Goal: Task Accomplishment & Management: Use online tool/utility

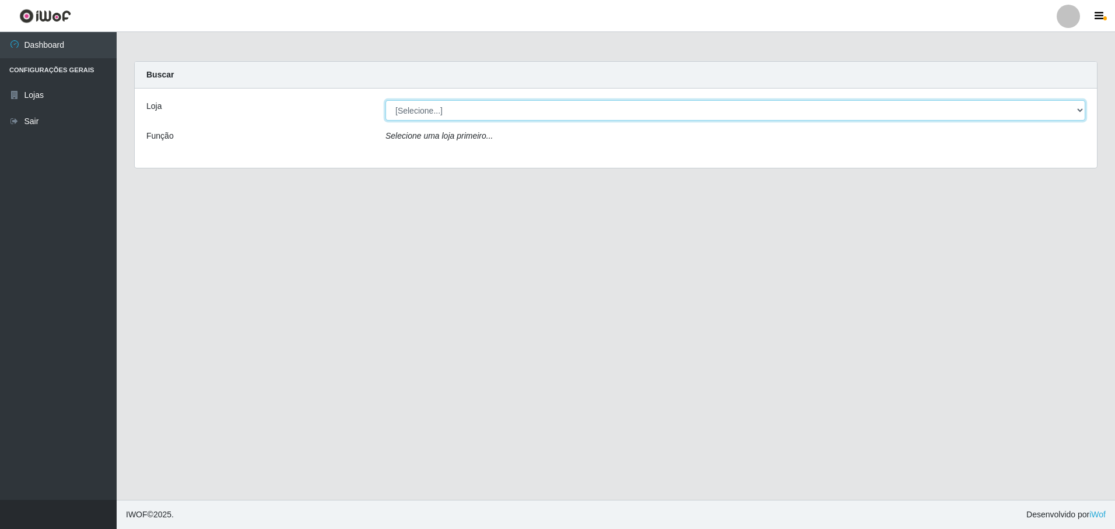
click at [463, 112] on select "[Selecione...] Extrabom - Loja 05 [GEOGRAPHIC_DATA]" at bounding box center [735, 110] width 700 height 20
select select "494"
click at [385, 100] on select "[Selecione...] Extrabom - Loja 05 [GEOGRAPHIC_DATA]" at bounding box center [735, 110] width 700 height 20
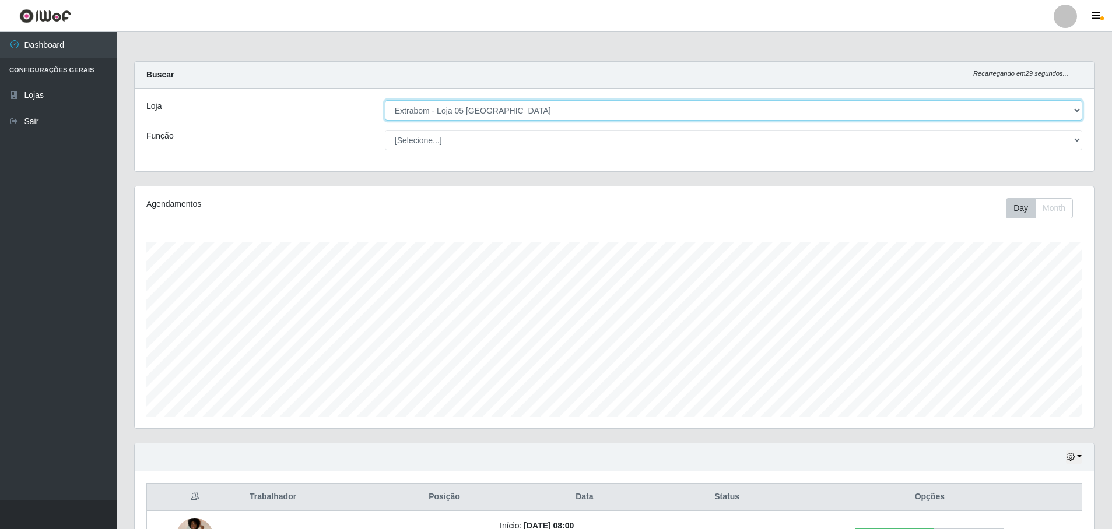
scroll to position [242, 959]
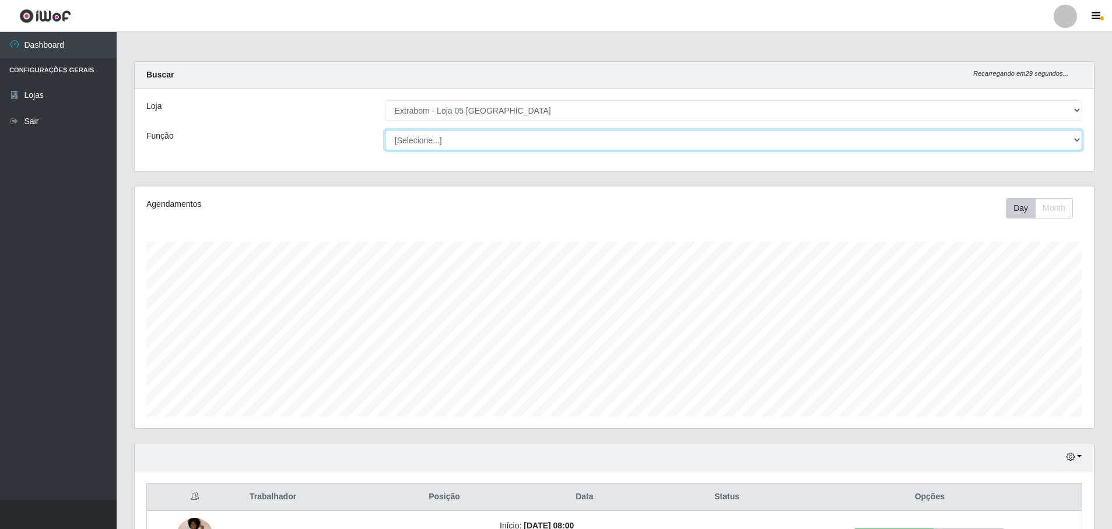
drag, startPoint x: 440, startPoint y: 139, endPoint x: 442, endPoint y: 149, distance: 10.1
click at [440, 139] on select "[Selecione...] Repositor Repositor + Repositor ++" at bounding box center [733, 140] width 697 height 20
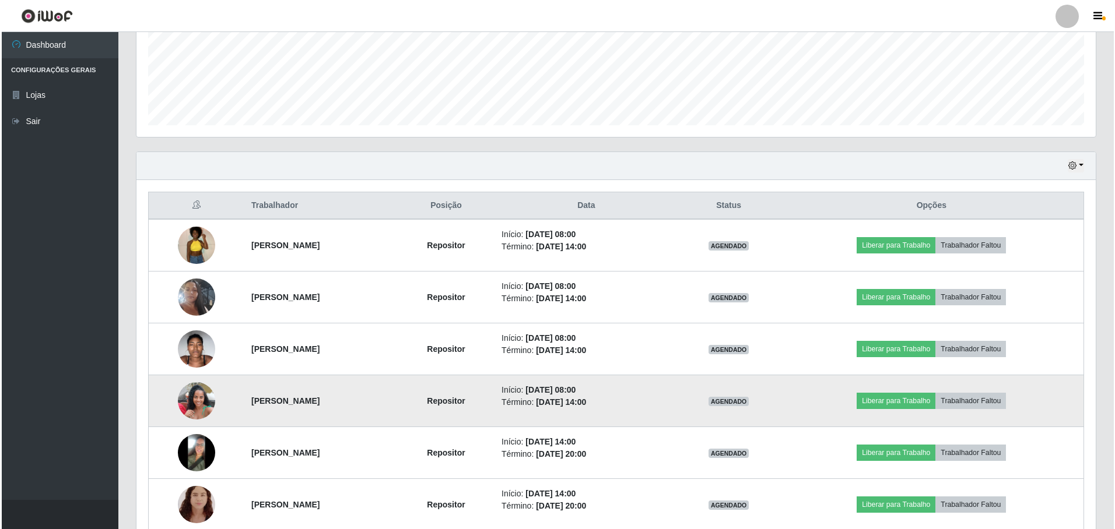
scroll to position [349, 0]
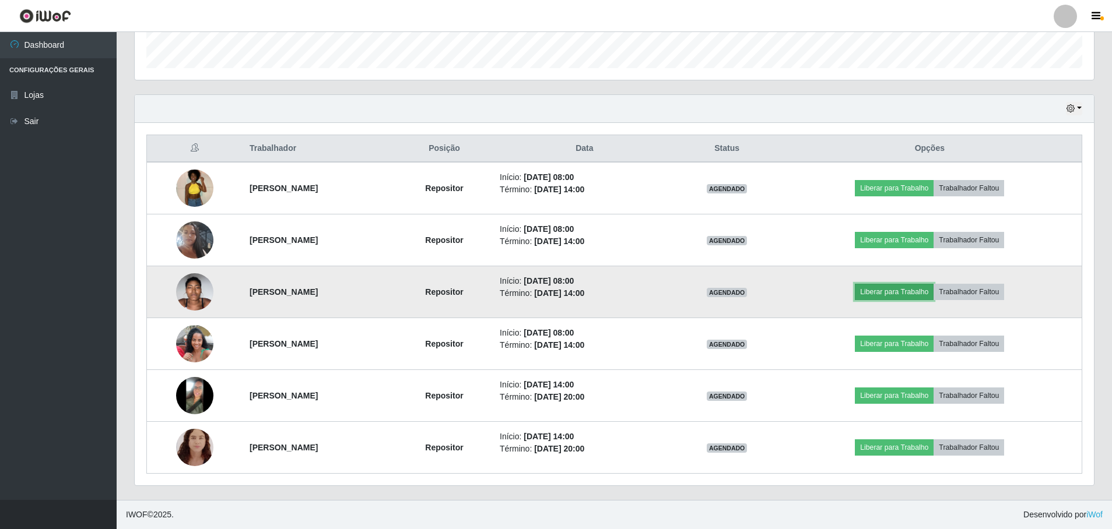
click at [912, 289] on button "Liberar para Trabalho" at bounding box center [894, 292] width 79 height 16
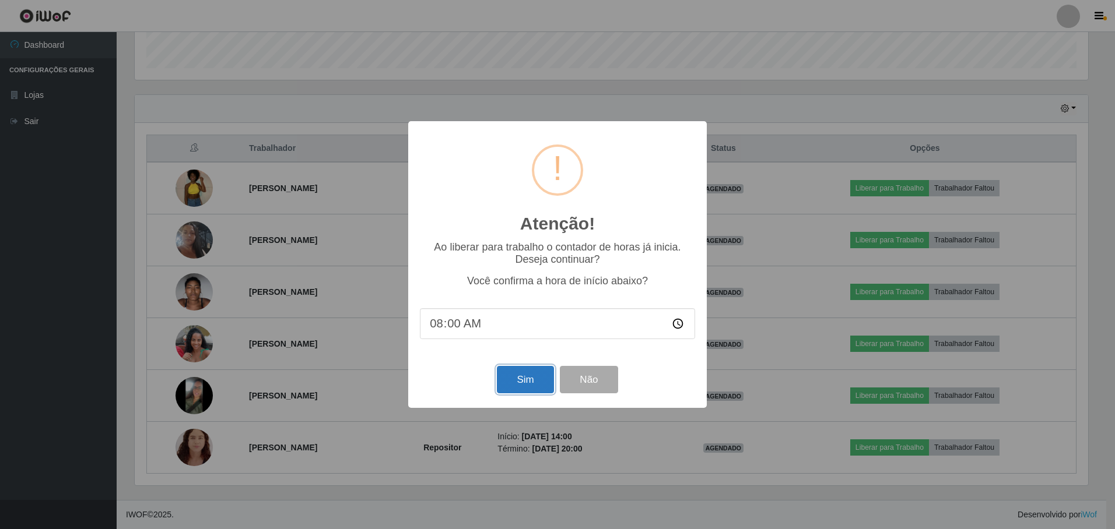
click at [528, 391] on button "Sim" at bounding box center [525, 379] width 57 height 27
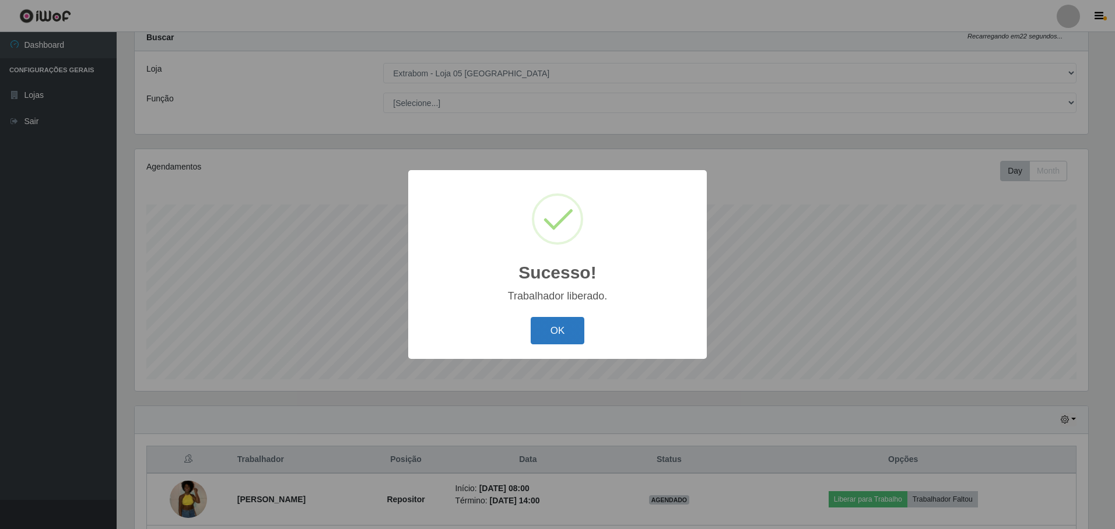
click at [564, 321] on button "OK" at bounding box center [557, 330] width 54 height 27
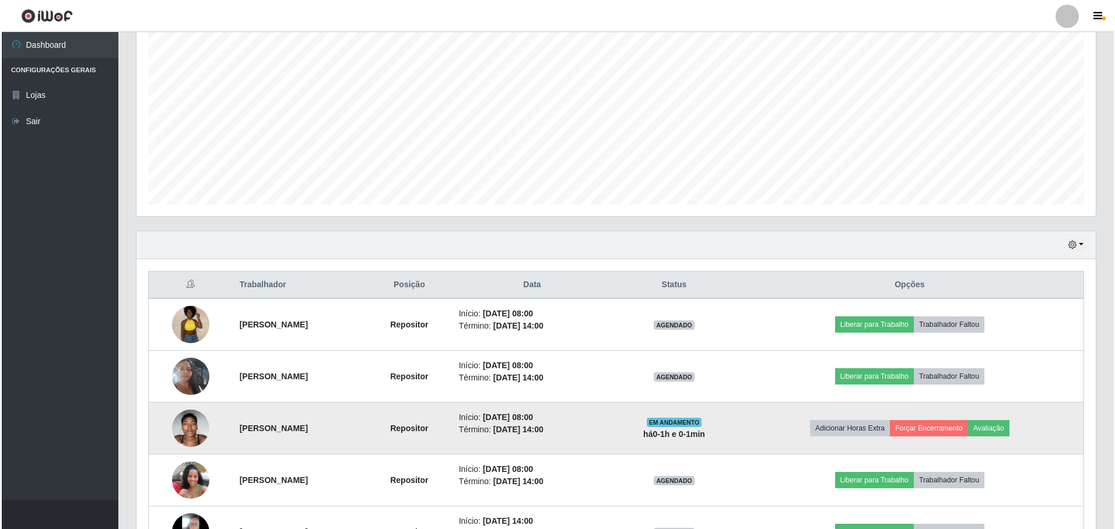
scroll to position [270, 0]
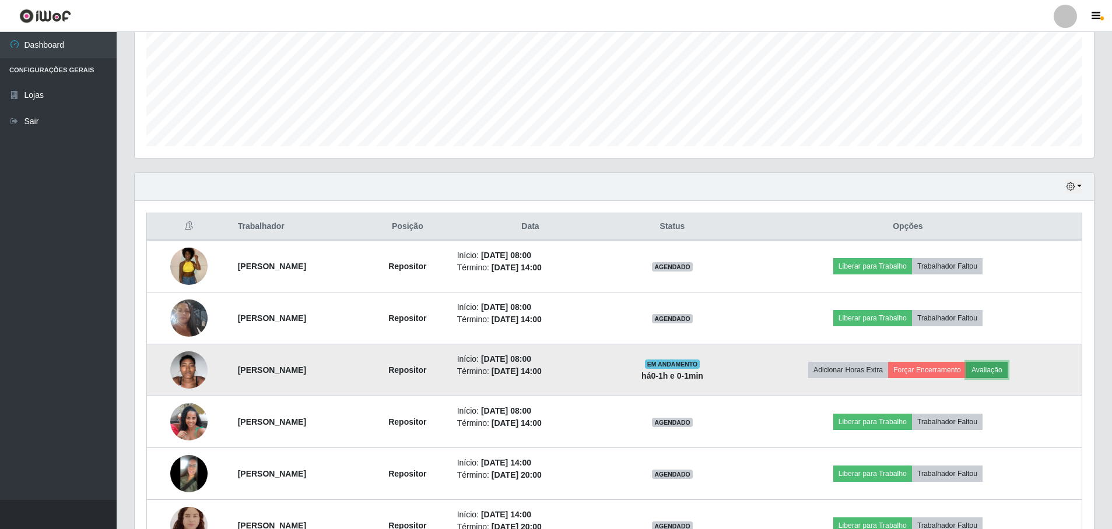
click at [995, 365] on button "Avaliação" at bounding box center [986, 370] width 41 height 16
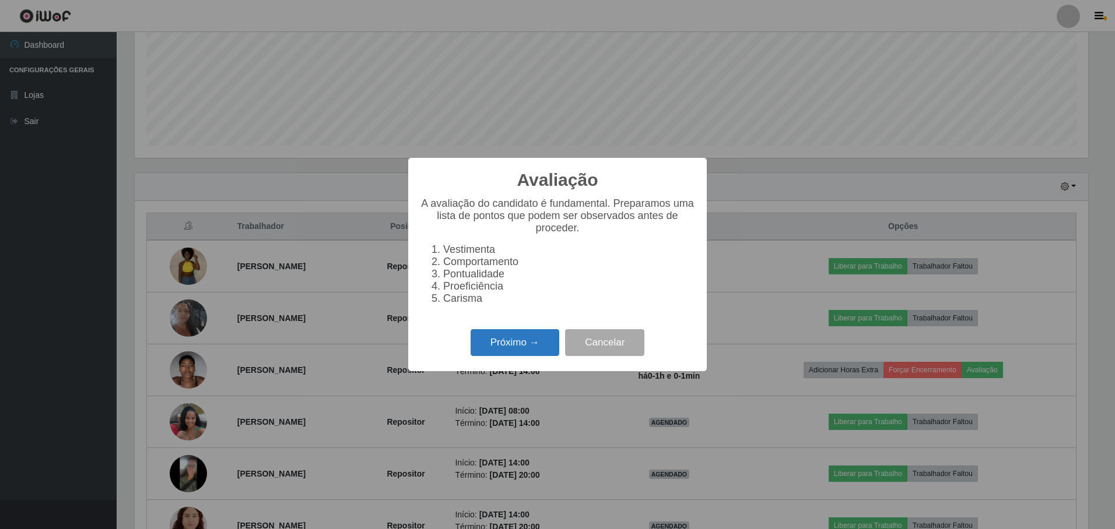
click at [484, 349] on button "Próximo →" at bounding box center [514, 342] width 89 height 27
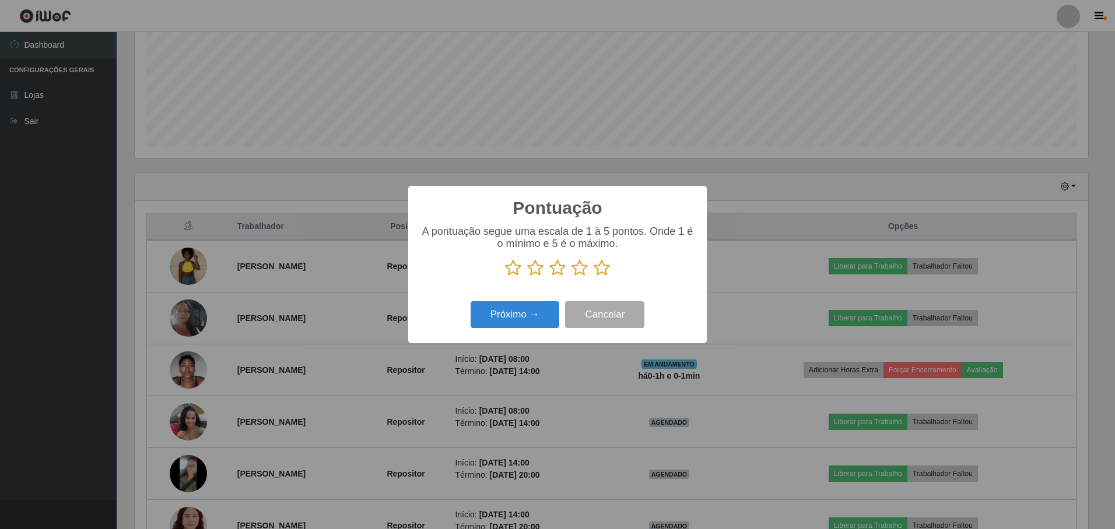
scroll to position [582710, 581999]
drag, startPoint x: 602, startPoint y: 273, endPoint x: 518, endPoint y: 311, distance: 92.9
click at [601, 273] on icon at bounding box center [601, 267] width 16 height 17
click at [593, 277] on input "radio" at bounding box center [593, 277] width 0 height 0
click at [514, 315] on button "Próximo →" at bounding box center [514, 314] width 89 height 27
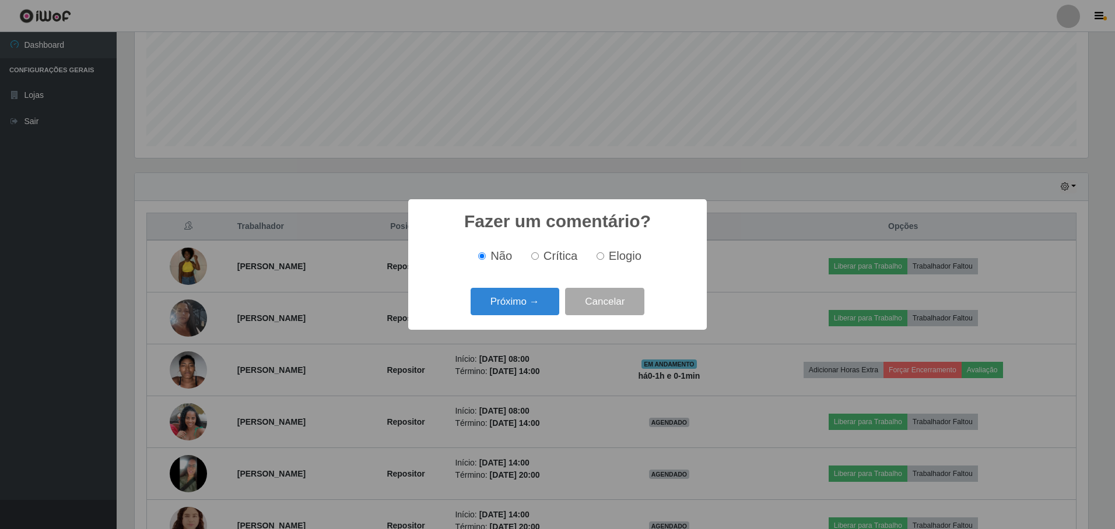
click at [620, 262] on span "Elogio" at bounding box center [625, 256] width 33 height 13
click at [604, 260] on input "Elogio" at bounding box center [600, 256] width 8 height 8
radio input "true"
click at [543, 298] on button "Próximo →" at bounding box center [514, 301] width 89 height 27
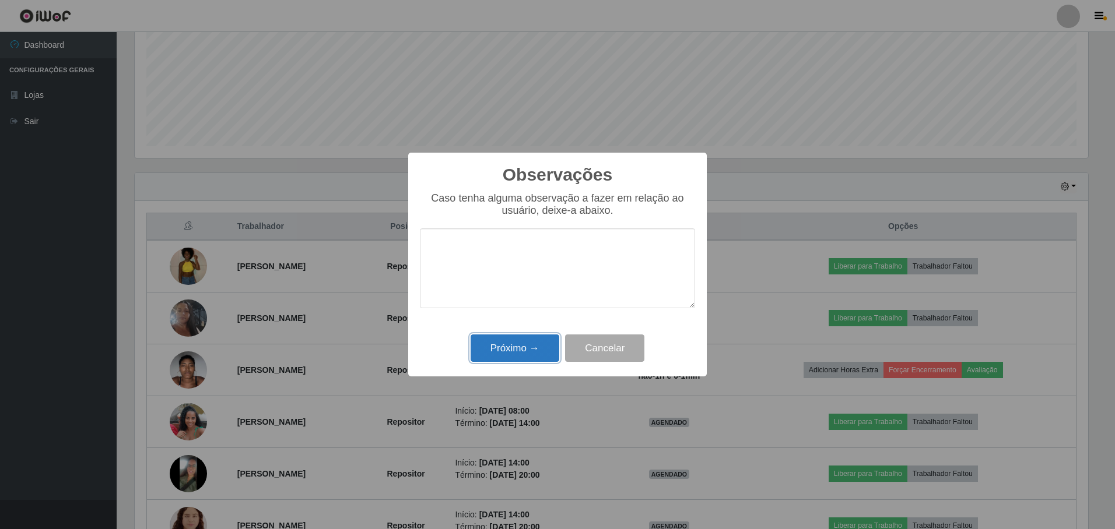
click at [526, 348] on button "Próximo →" at bounding box center [514, 348] width 89 height 27
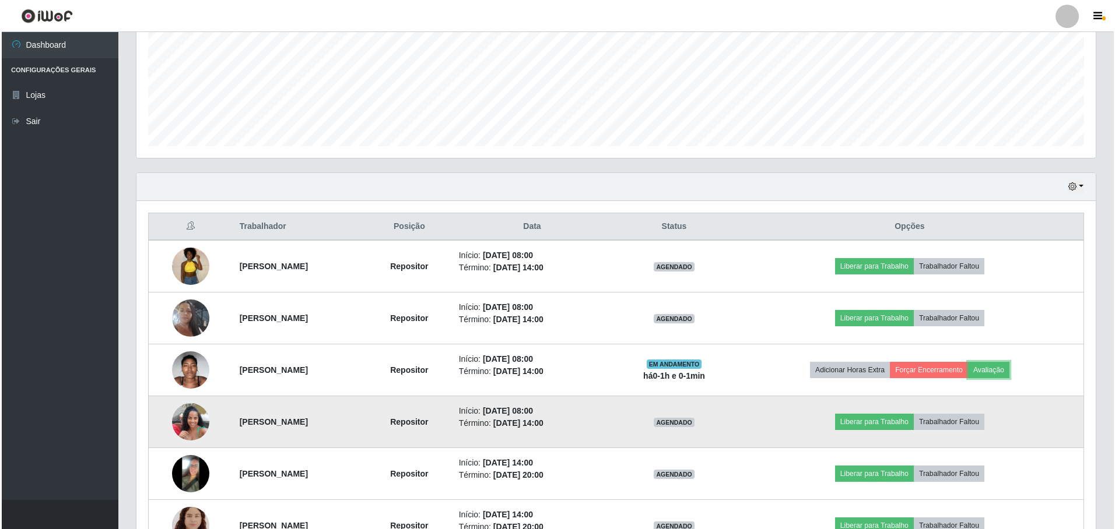
scroll to position [329, 0]
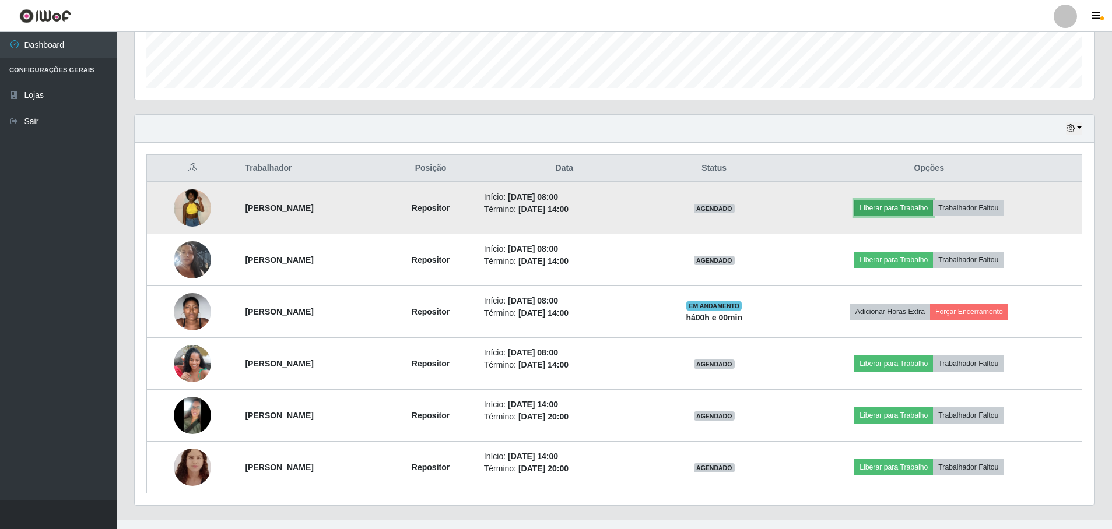
click at [900, 209] on button "Liberar para Trabalho" at bounding box center [893, 208] width 79 height 16
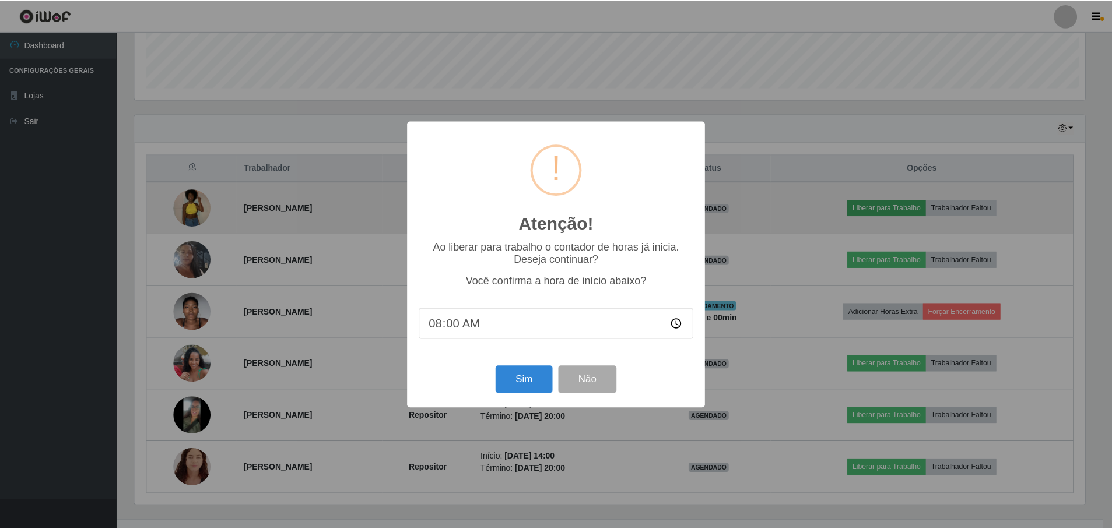
scroll to position [242, 953]
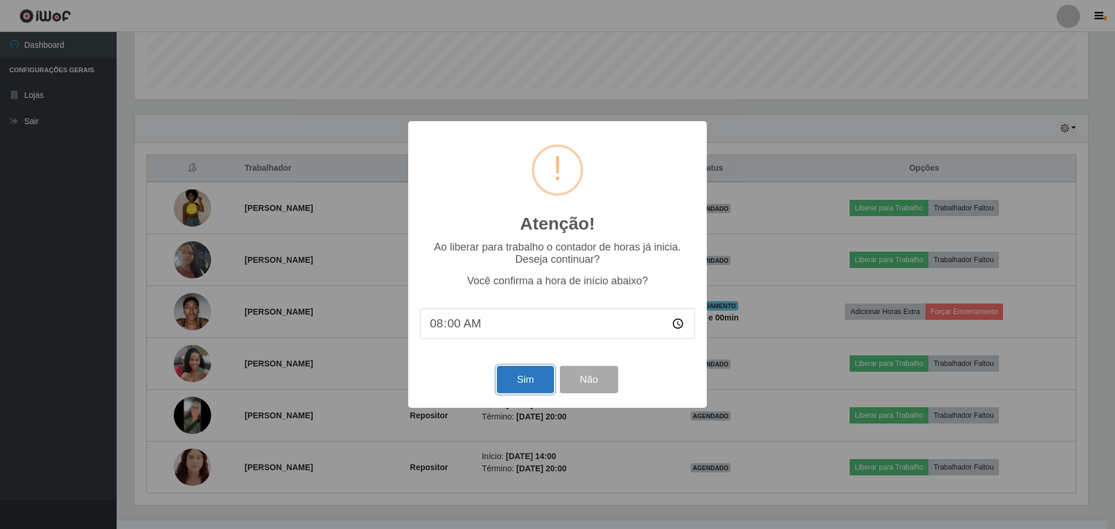
click at [545, 385] on button "Sim" at bounding box center [525, 379] width 57 height 27
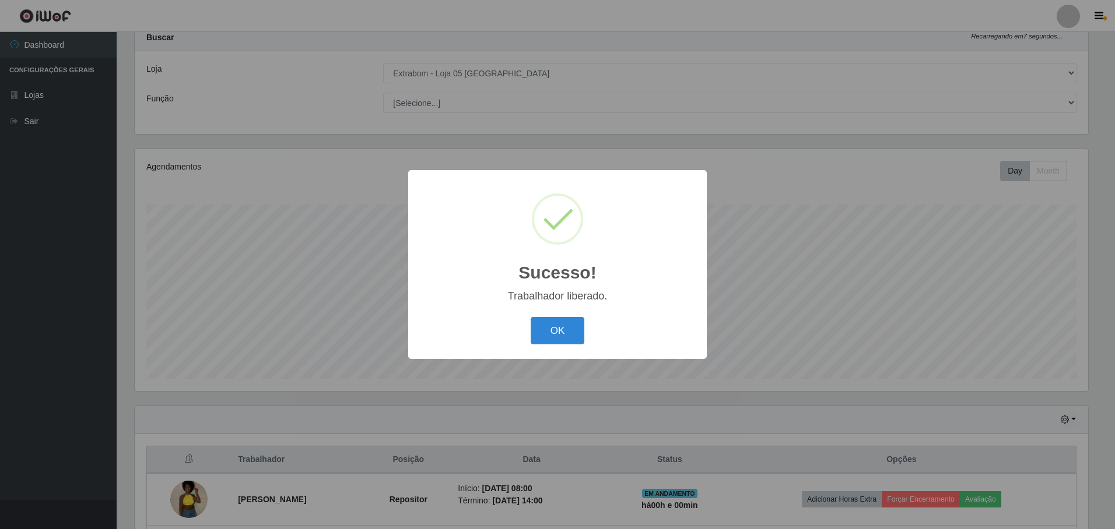
click at [525, 323] on div "OK Cancel" at bounding box center [557, 330] width 275 height 33
click at [536, 328] on button "OK" at bounding box center [557, 330] width 54 height 27
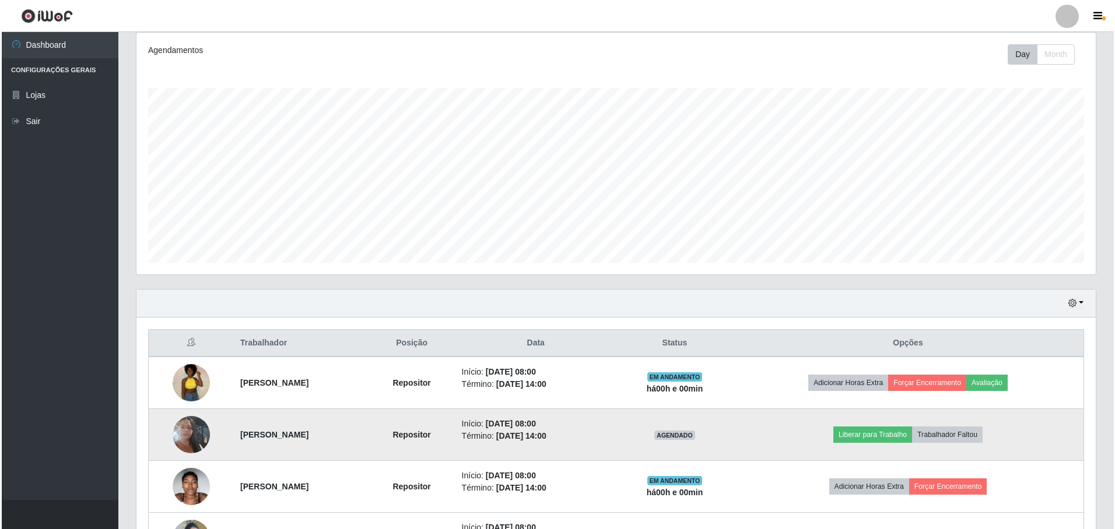
scroll to position [270, 0]
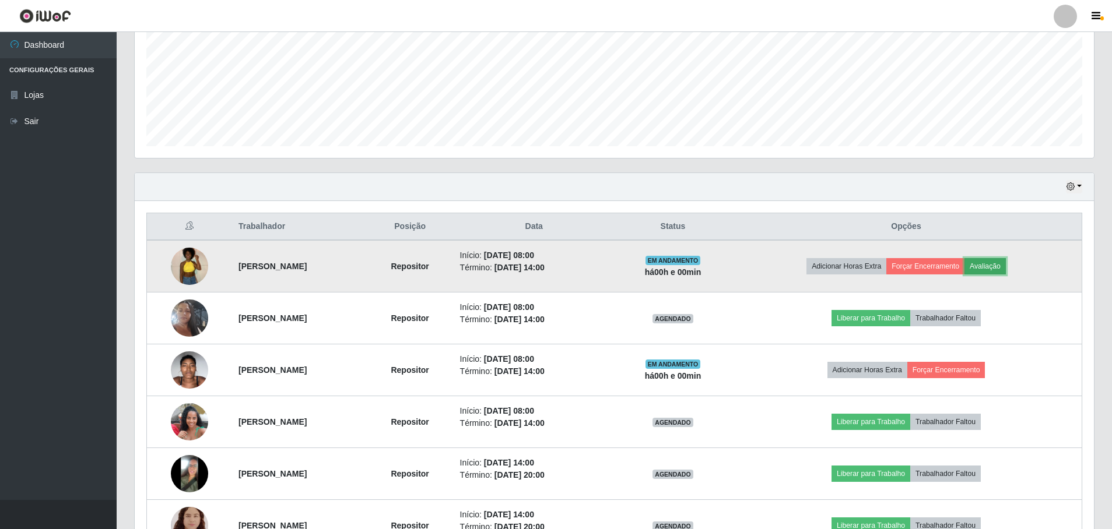
click at [1005, 259] on button "Avaliação" at bounding box center [984, 266] width 41 height 16
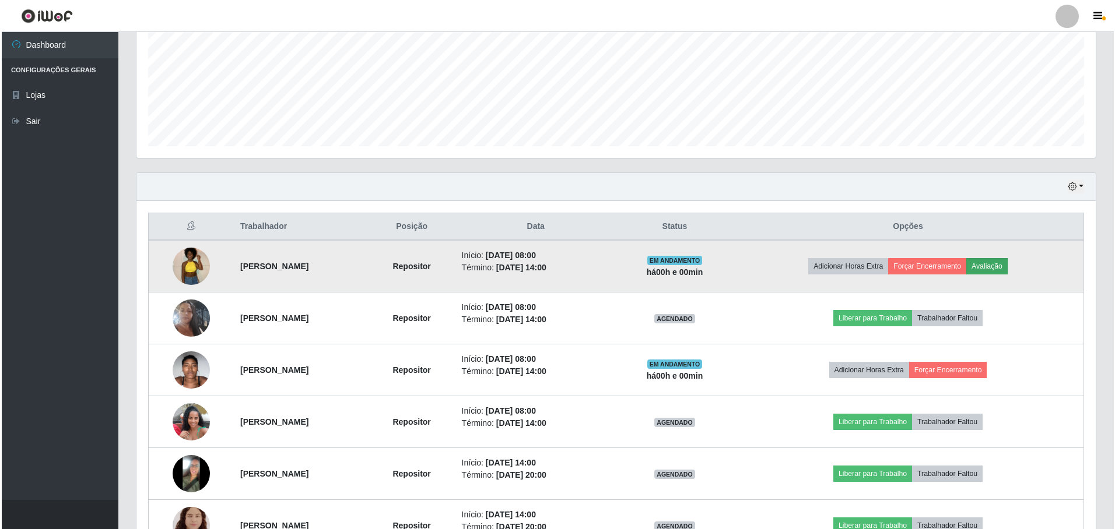
scroll to position [242, 953]
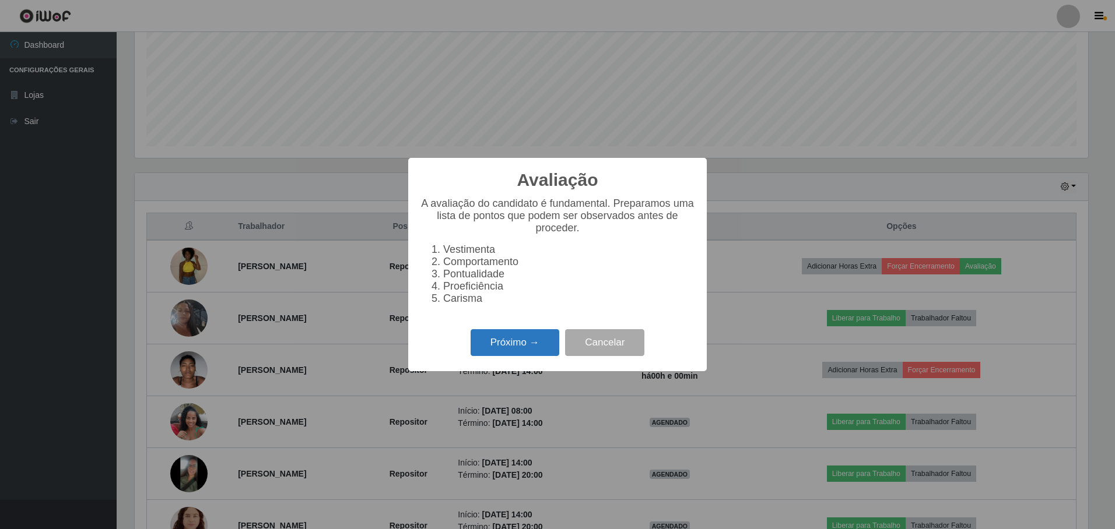
click at [500, 348] on button "Próximo →" at bounding box center [514, 342] width 89 height 27
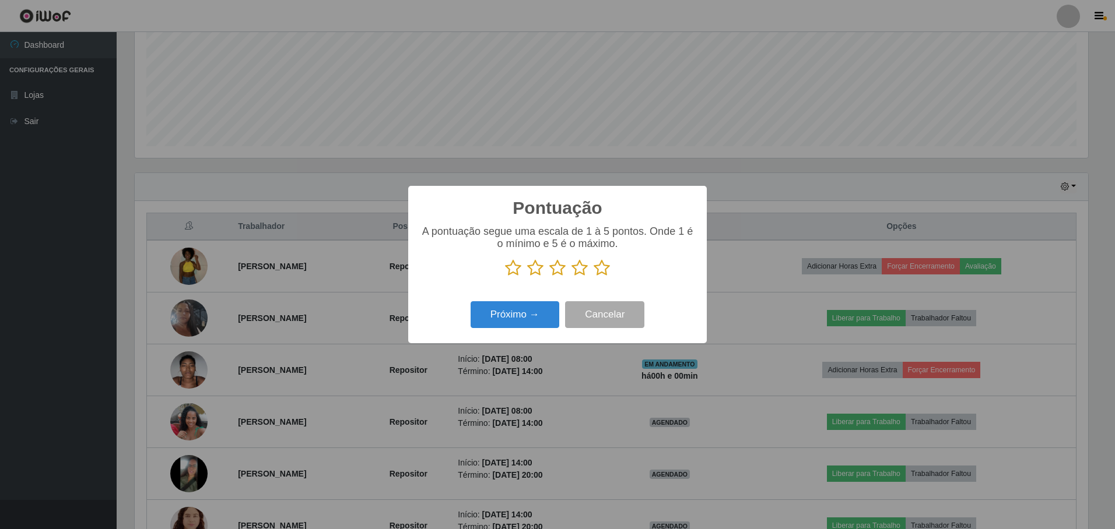
click at [603, 269] on icon at bounding box center [601, 267] width 16 height 17
click at [593, 277] on input "radio" at bounding box center [593, 277] width 0 height 0
click at [535, 318] on button "Próximo →" at bounding box center [514, 314] width 89 height 27
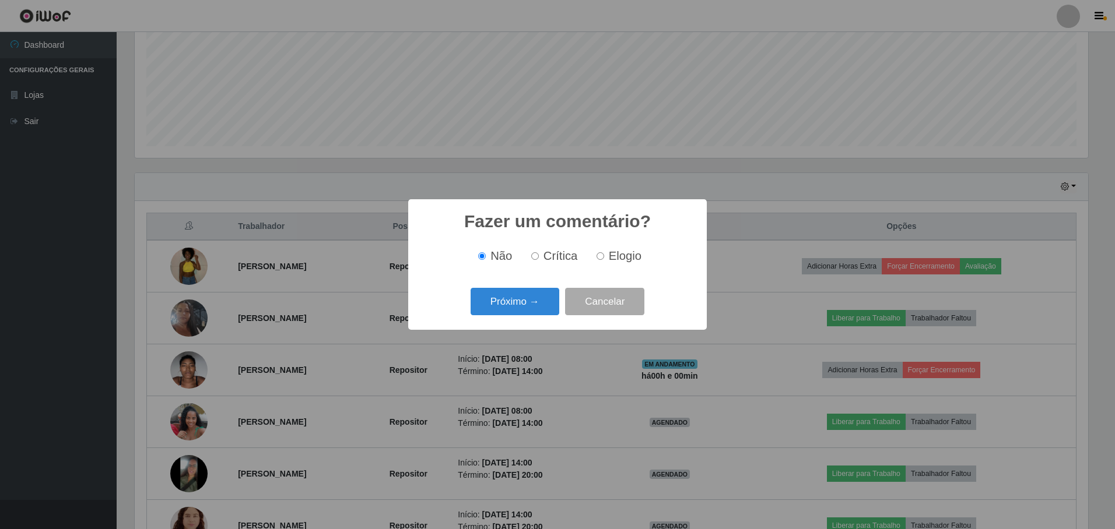
click at [609, 257] on span "Elogio" at bounding box center [625, 256] width 33 height 13
click at [604, 257] on input "Elogio" at bounding box center [600, 256] width 8 height 8
radio input "true"
click at [539, 301] on button "Próximo →" at bounding box center [514, 301] width 89 height 27
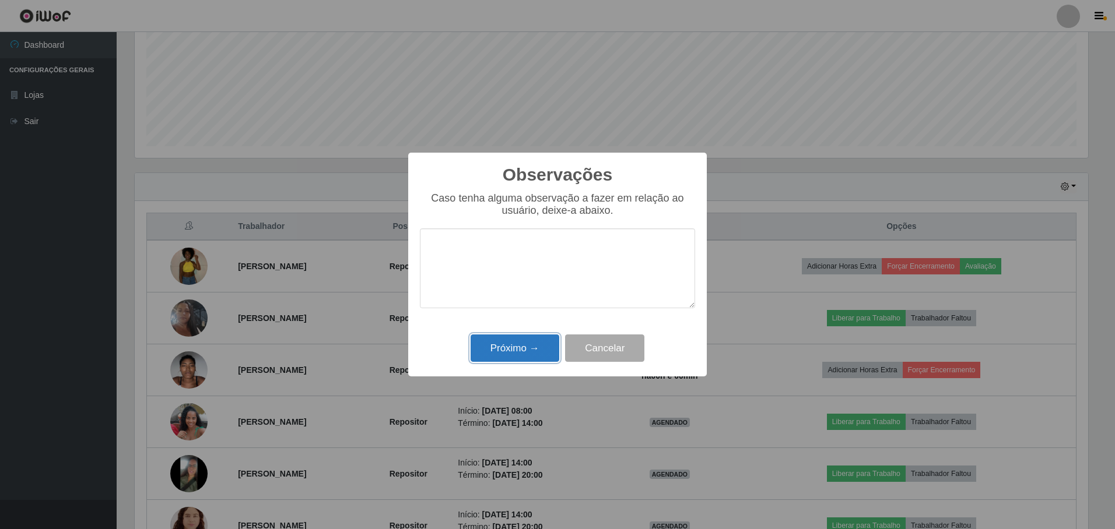
click at [521, 356] on button "Próximo →" at bounding box center [514, 348] width 89 height 27
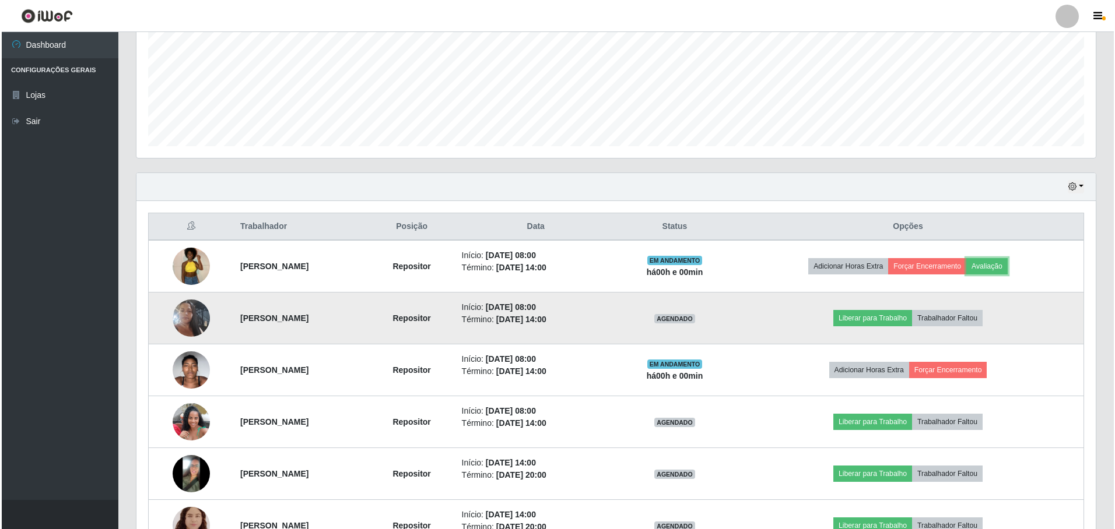
scroll to position [329, 0]
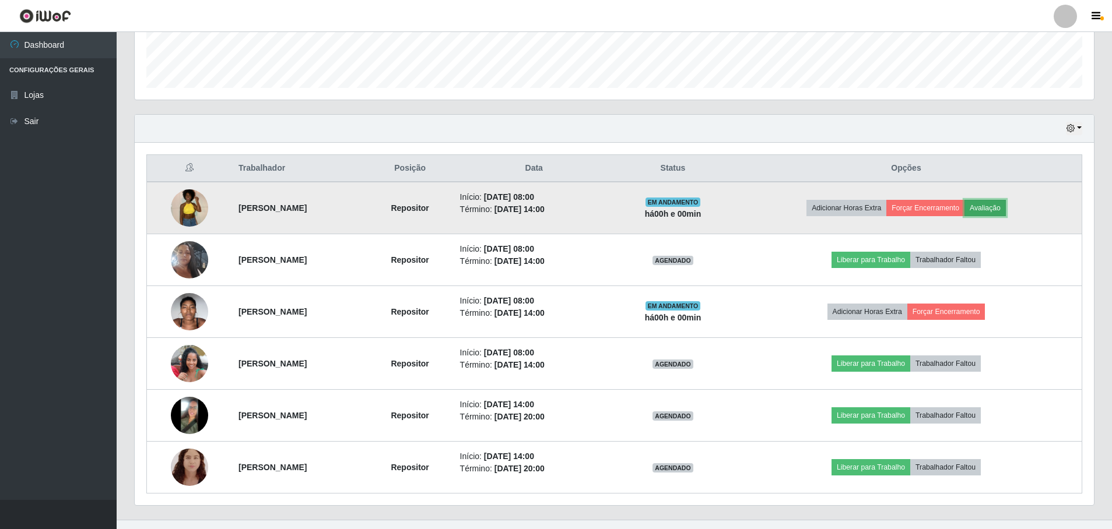
click at [1006, 202] on button "Avaliação" at bounding box center [984, 208] width 41 height 16
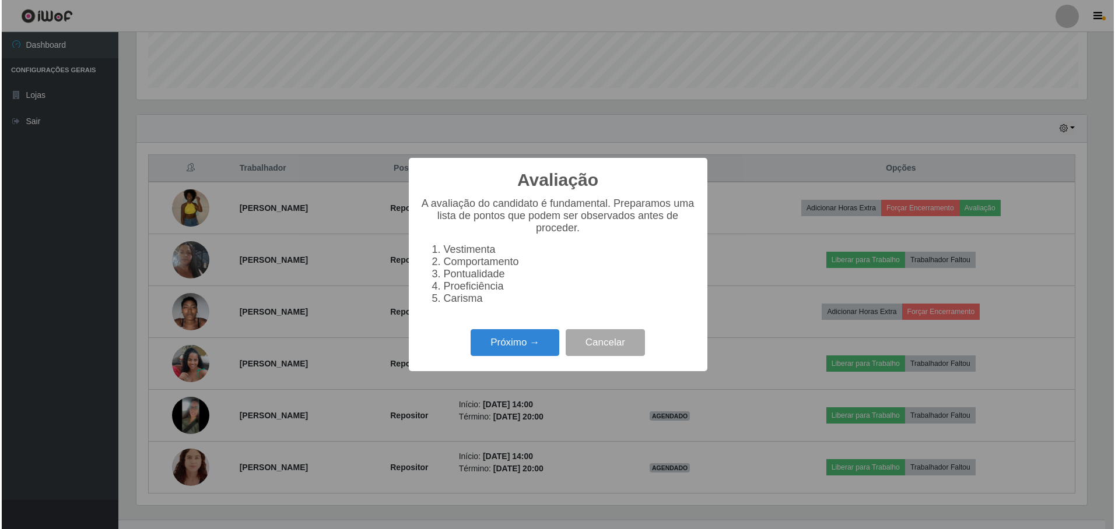
scroll to position [242, 953]
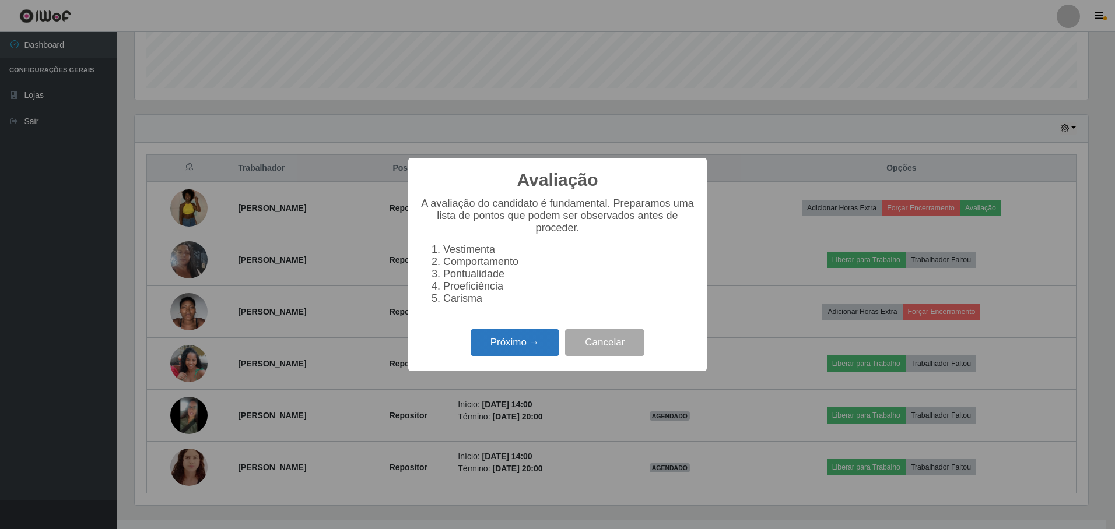
click at [521, 355] on button "Próximo →" at bounding box center [514, 342] width 89 height 27
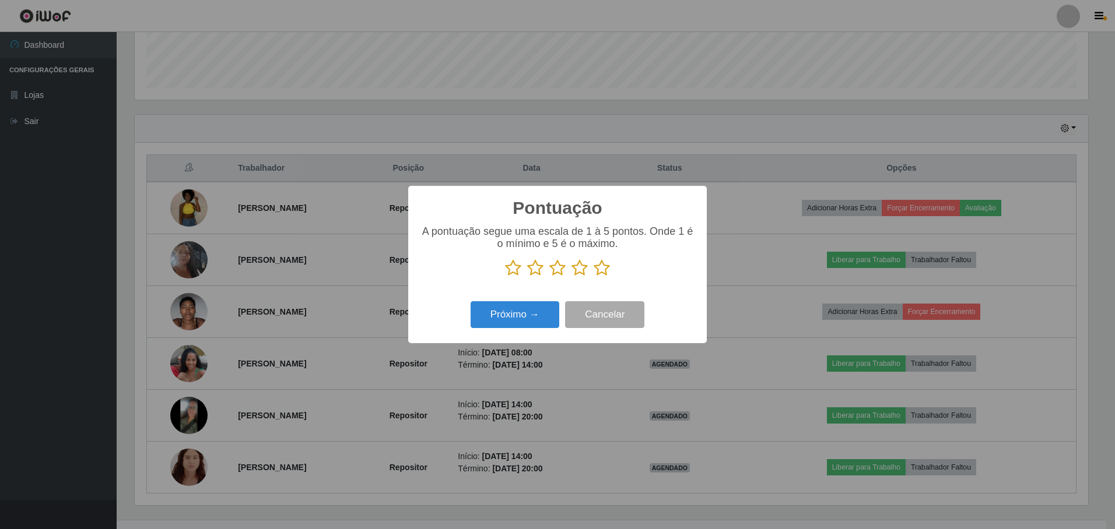
scroll to position [582710, 581999]
click at [603, 272] on icon at bounding box center [601, 267] width 16 height 17
click at [593, 277] on input "radio" at bounding box center [593, 277] width 0 height 0
click at [529, 311] on button "Próximo →" at bounding box center [514, 314] width 89 height 27
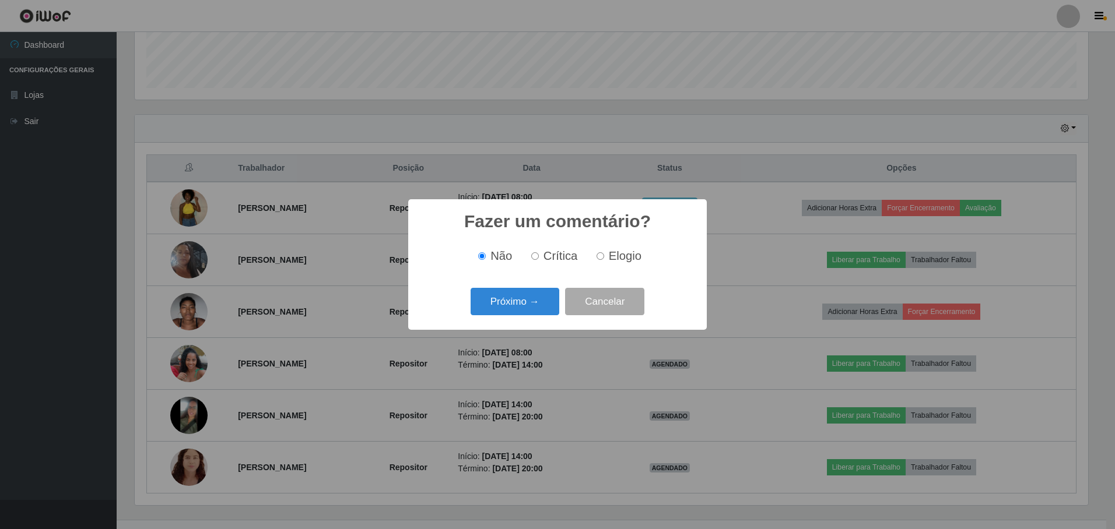
click at [603, 256] on label "Elogio" at bounding box center [617, 256] width 50 height 13
click at [603, 256] on input "Elogio" at bounding box center [600, 256] width 8 height 8
radio input "true"
click at [538, 301] on button "Próximo →" at bounding box center [514, 301] width 89 height 27
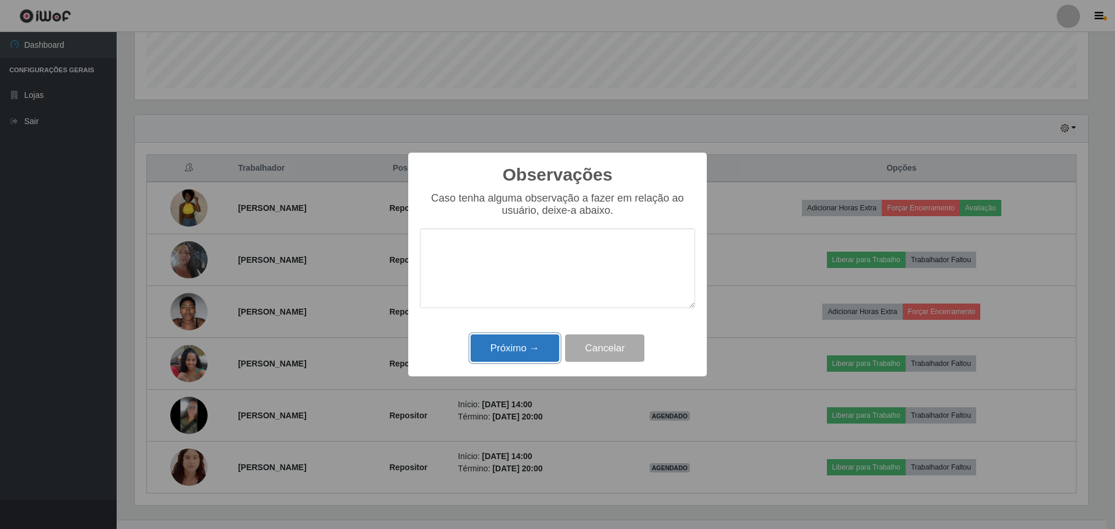
click at [529, 343] on button "Próximo →" at bounding box center [514, 348] width 89 height 27
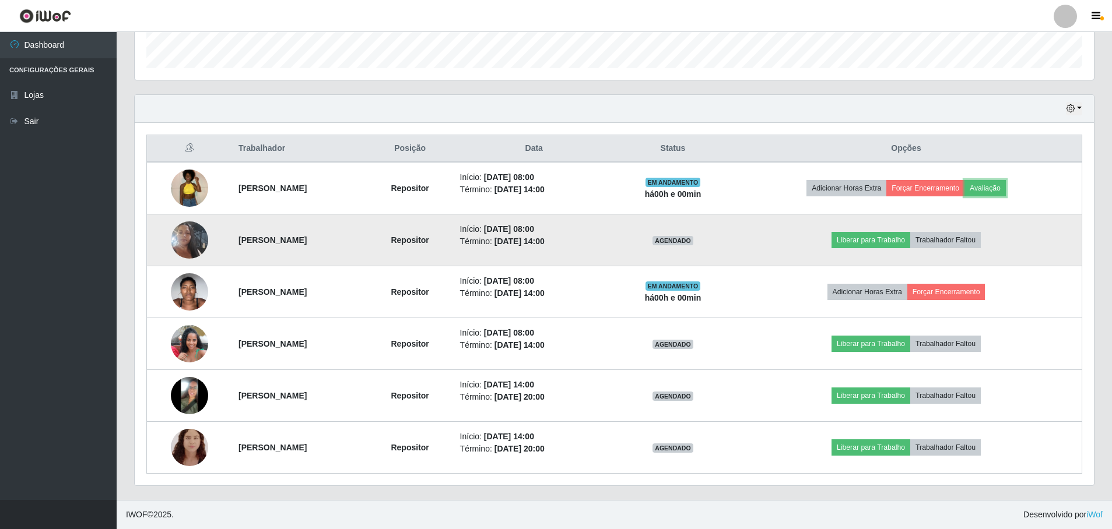
scroll to position [57, 0]
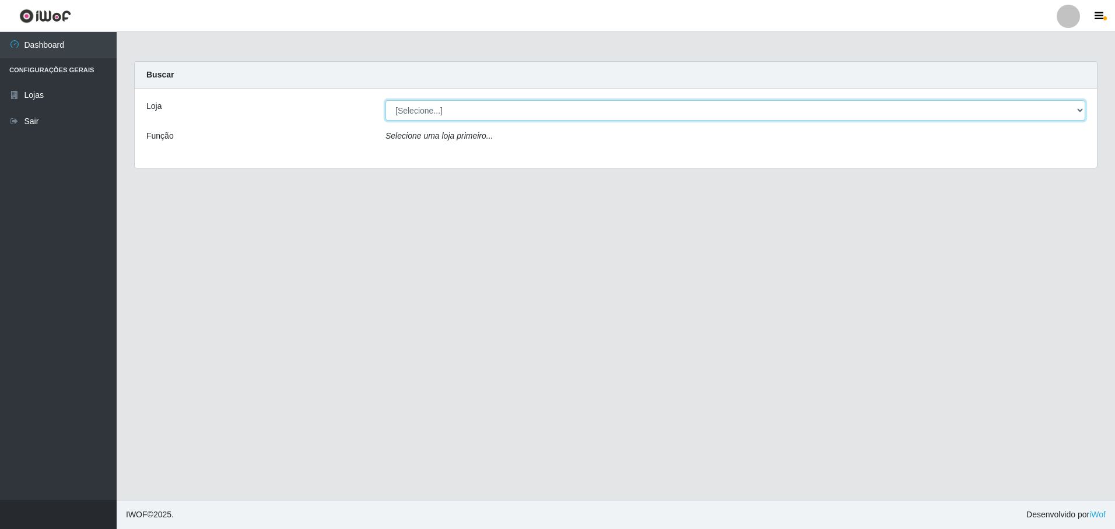
click at [416, 111] on select "[Selecione...] Extrabom - Loja 05 [GEOGRAPHIC_DATA]" at bounding box center [735, 110] width 700 height 20
select select "494"
click at [385, 100] on select "[Selecione...] Extrabom - Loja 05 [GEOGRAPHIC_DATA]" at bounding box center [735, 110] width 700 height 20
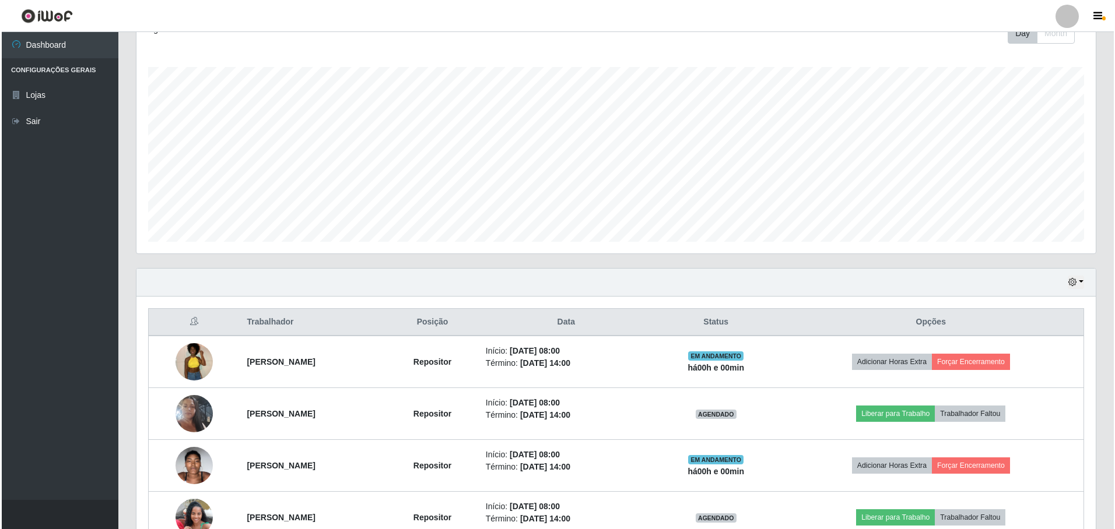
scroll to position [291, 0]
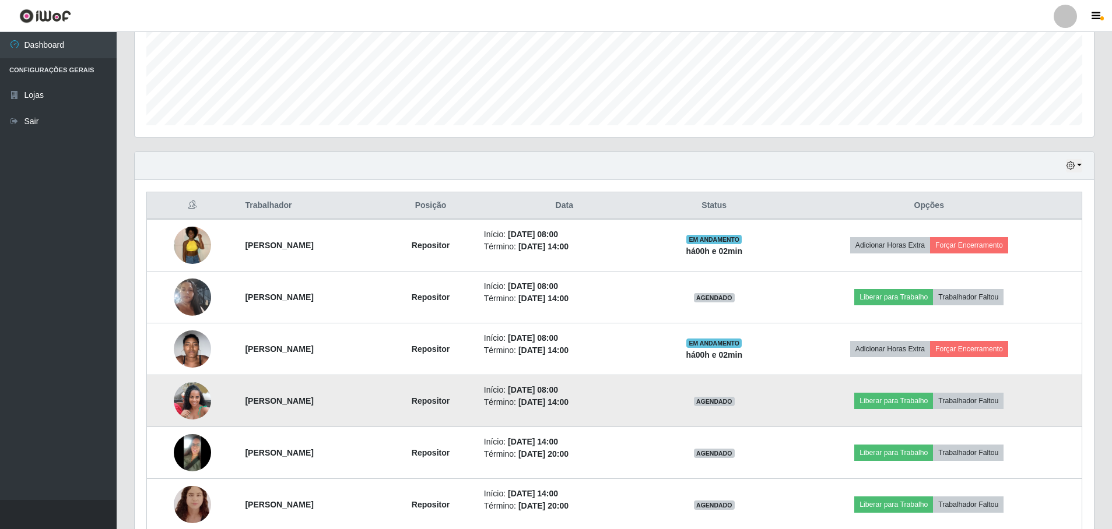
click at [187, 391] on img at bounding box center [192, 401] width 37 height 50
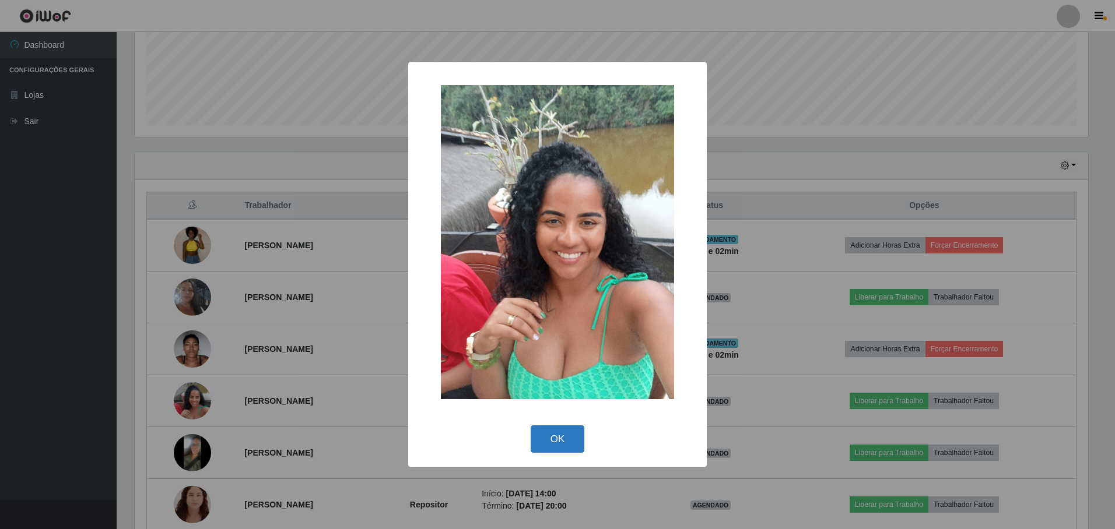
click at [559, 440] on button "OK" at bounding box center [557, 439] width 54 height 27
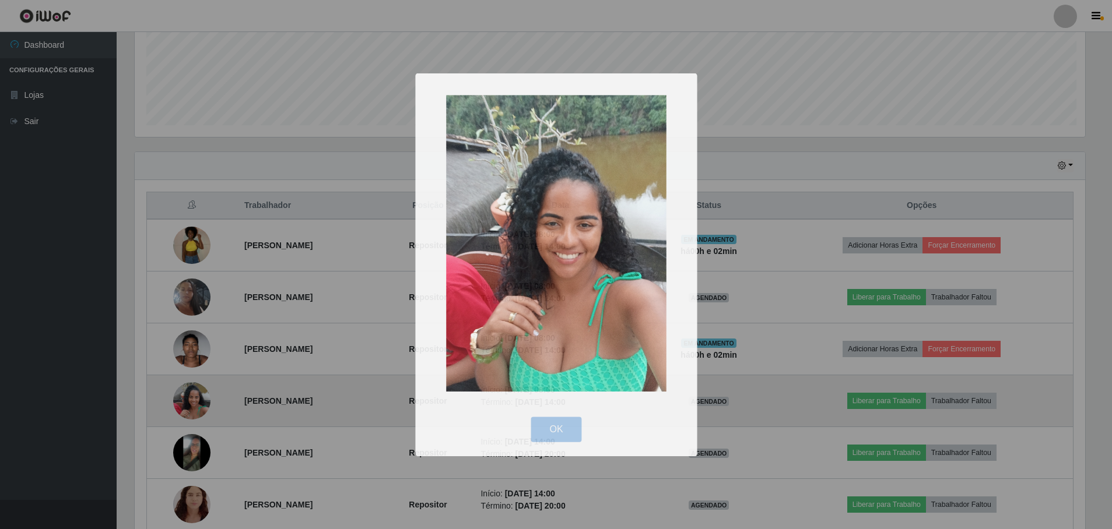
scroll to position [242, 959]
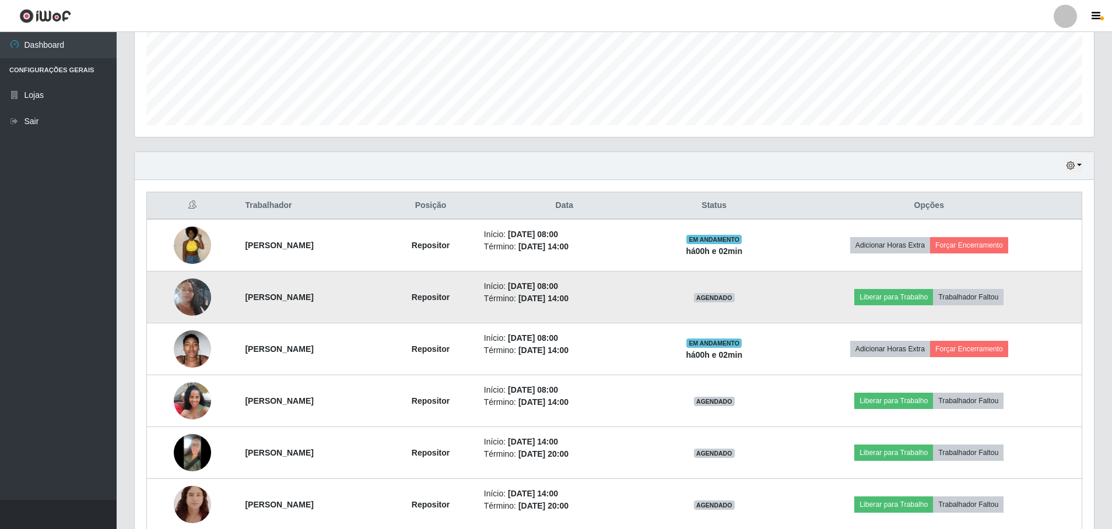
click at [193, 298] on img at bounding box center [192, 297] width 37 height 66
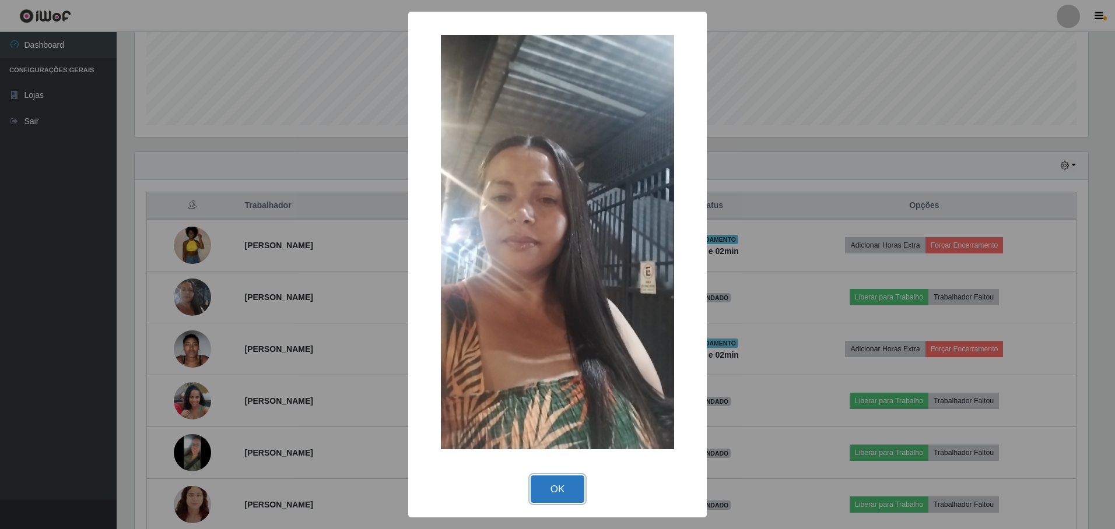
click at [553, 480] on button "OK" at bounding box center [557, 489] width 54 height 27
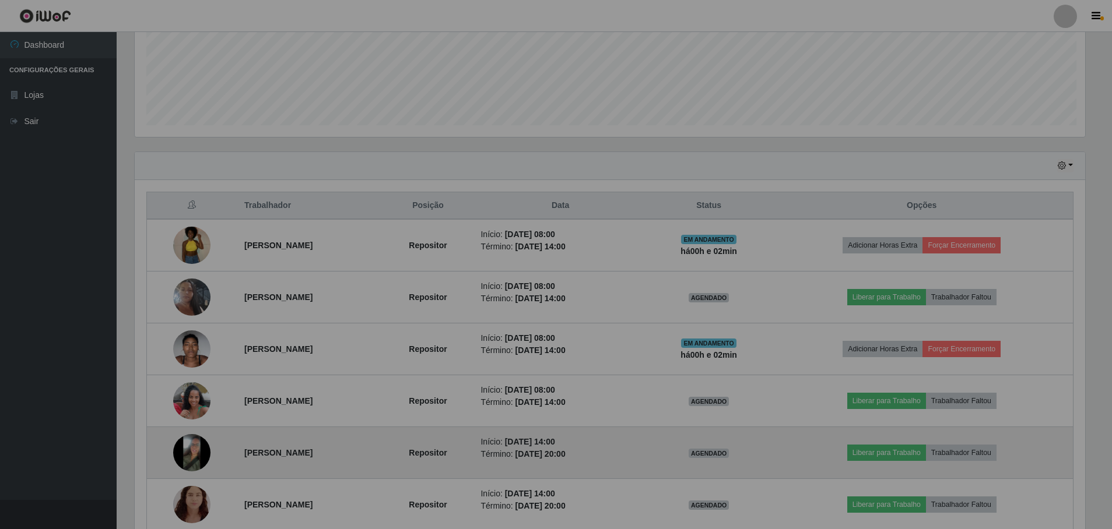
scroll to position [242, 959]
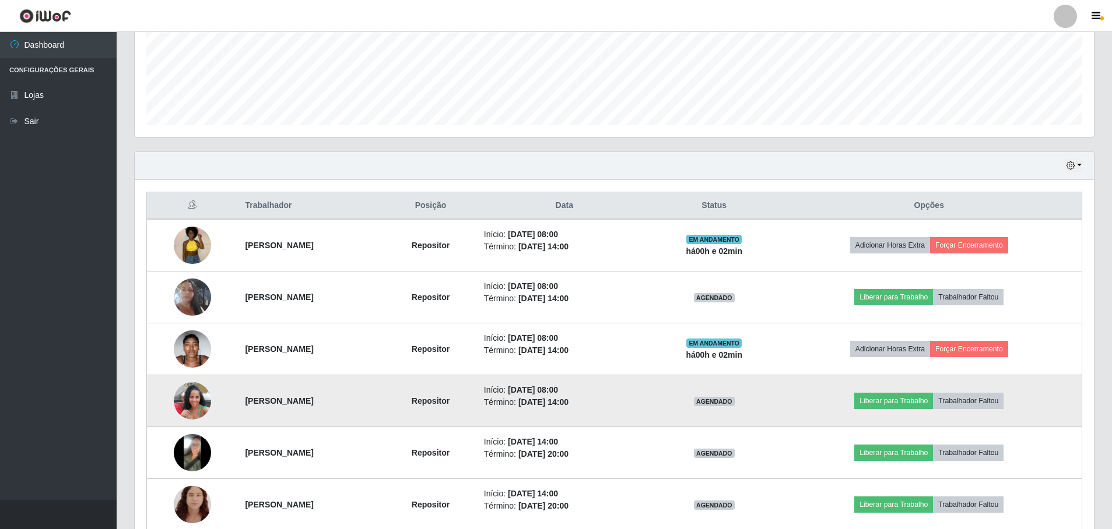
click at [182, 403] on img at bounding box center [192, 401] width 37 height 50
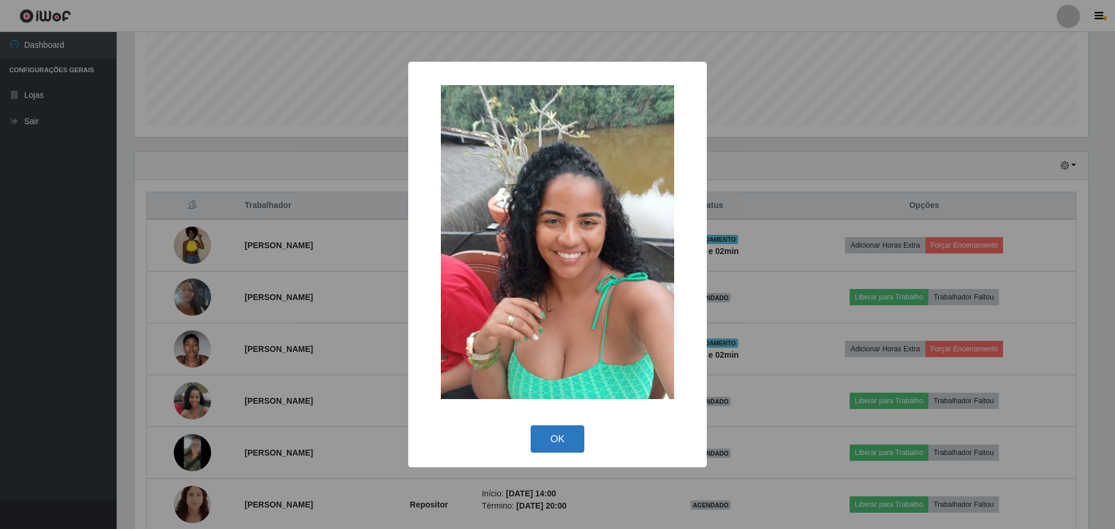
click at [549, 426] on button "OK" at bounding box center [557, 439] width 54 height 27
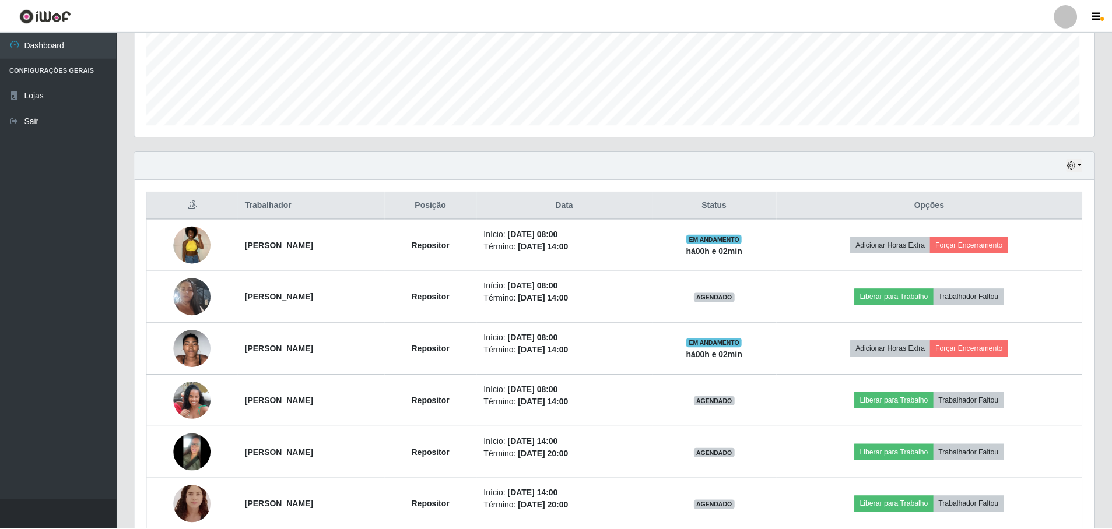
scroll to position [242, 959]
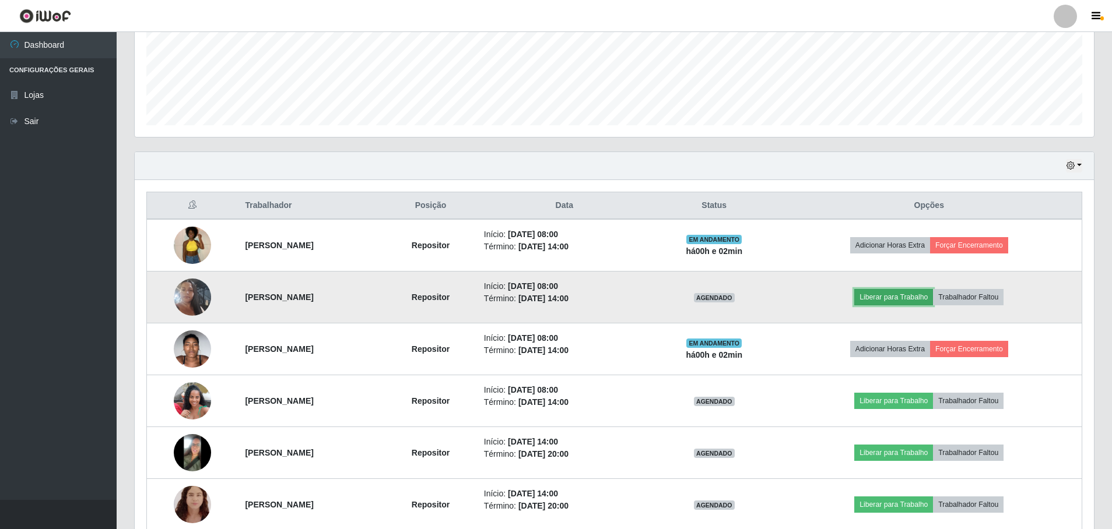
click at [933, 299] on button "Liberar para Trabalho" at bounding box center [893, 297] width 79 height 16
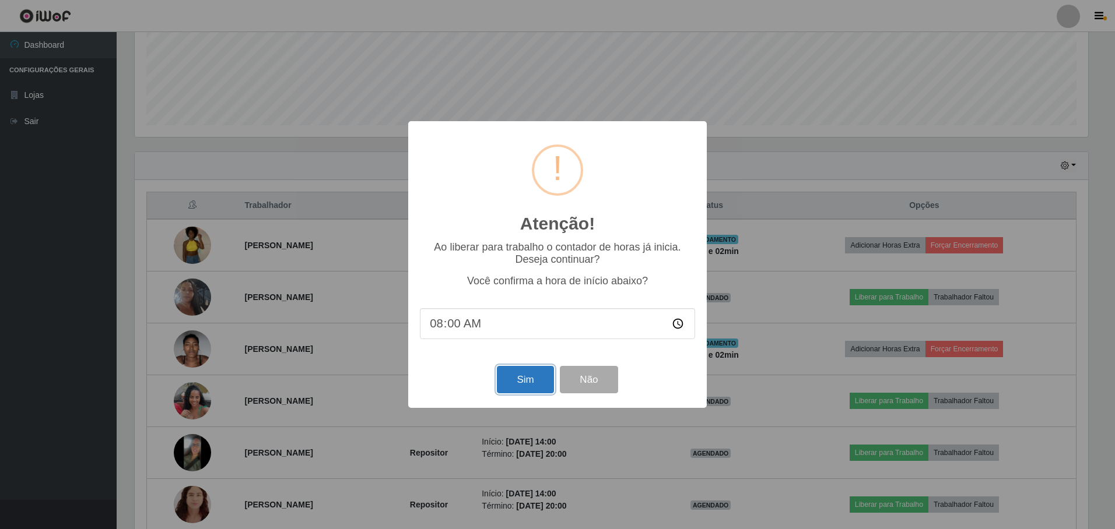
click at [536, 379] on button "Sim" at bounding box center [525, 379] width 57 height 27
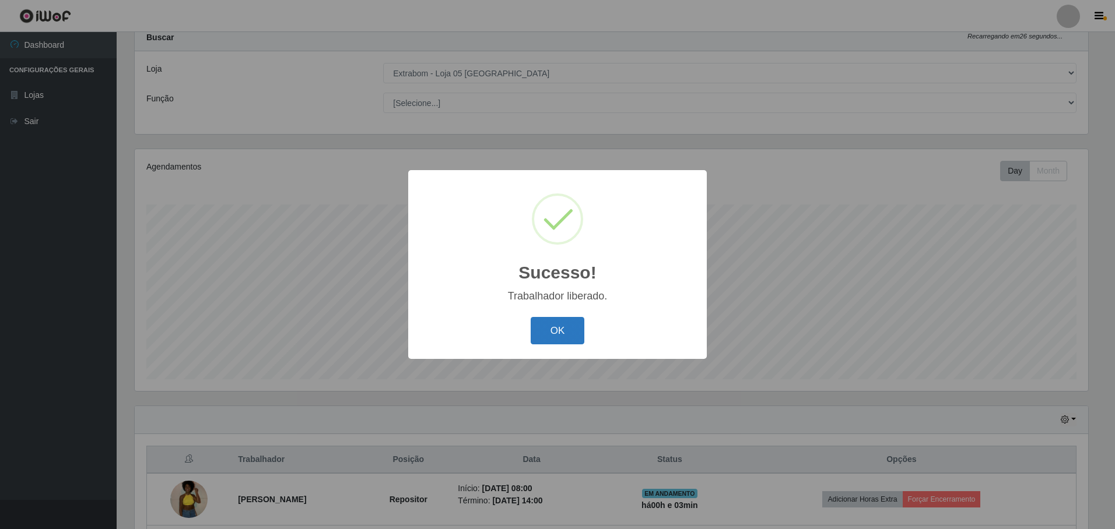
click at [567, 330] on button "OK" at bounding box center [557, 330] width 54 height 27
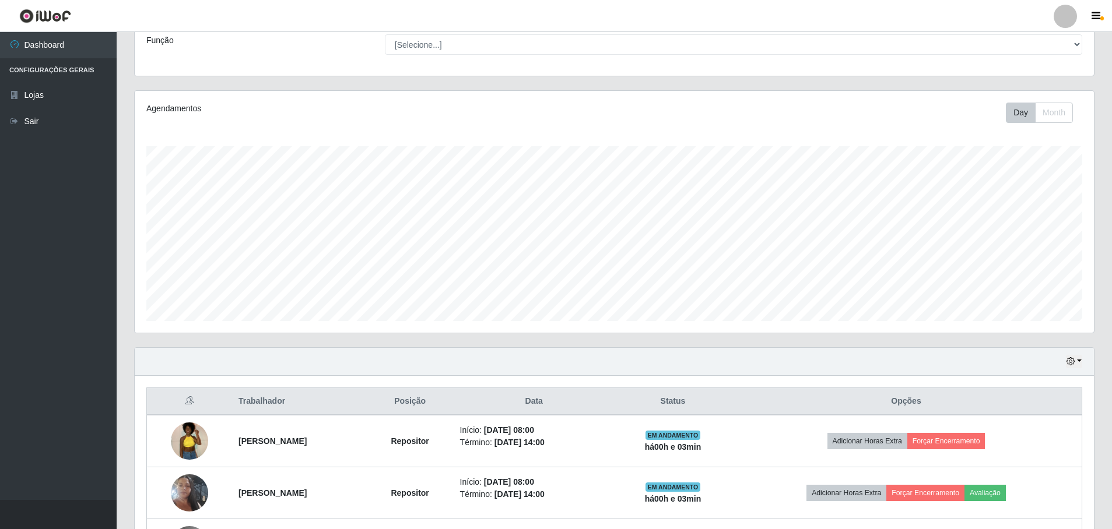
scroll to position [212, 0]
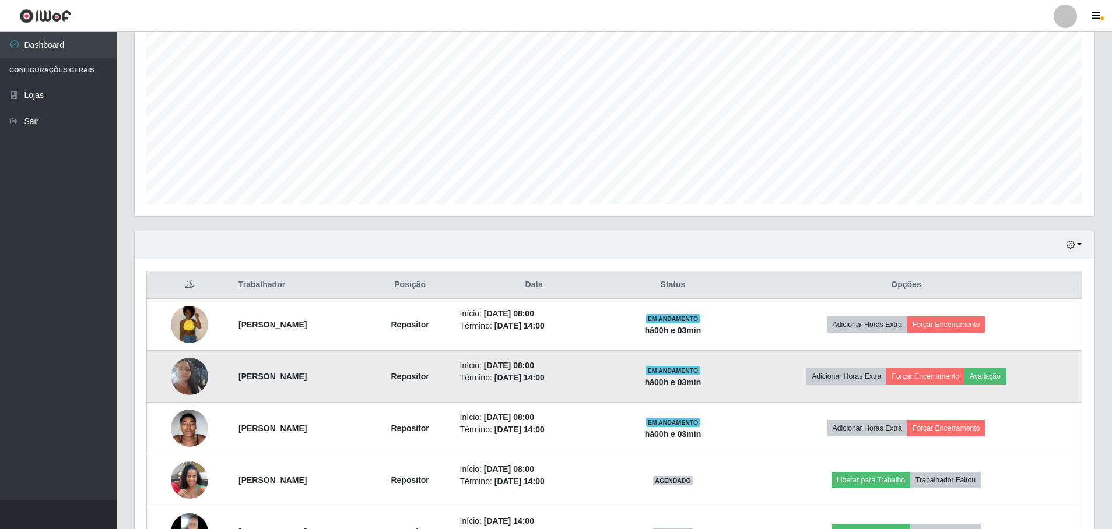
click at [1028, 374] on td "Adicionar Horas Extra Forçar Encerramento Avaliação" at bounding box center [905, 377] width 351 height 52
click at [1006, 378] on button "Avaliação" at bounding box center [984, 376] width 41 height 16
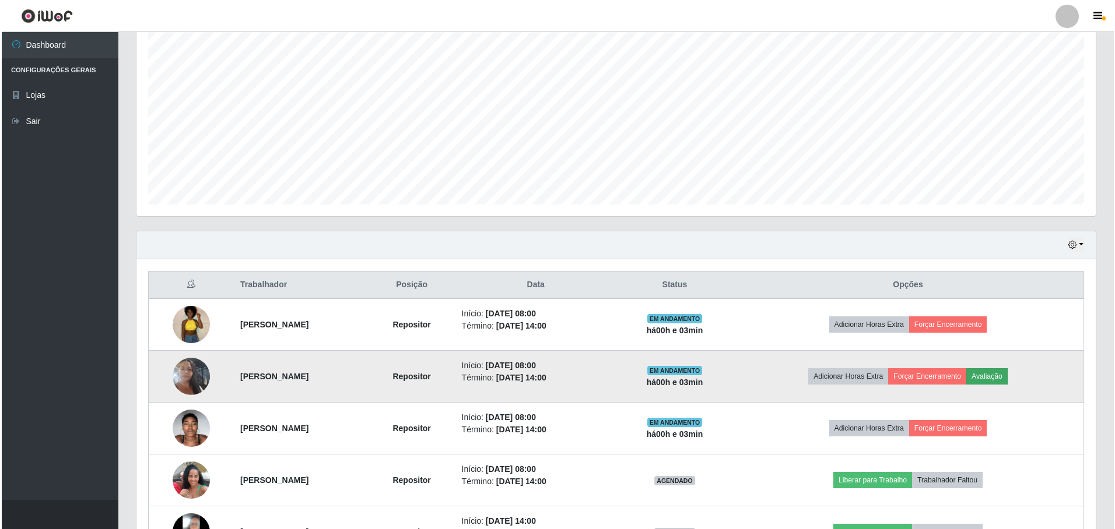
scroll to position [242, 953]
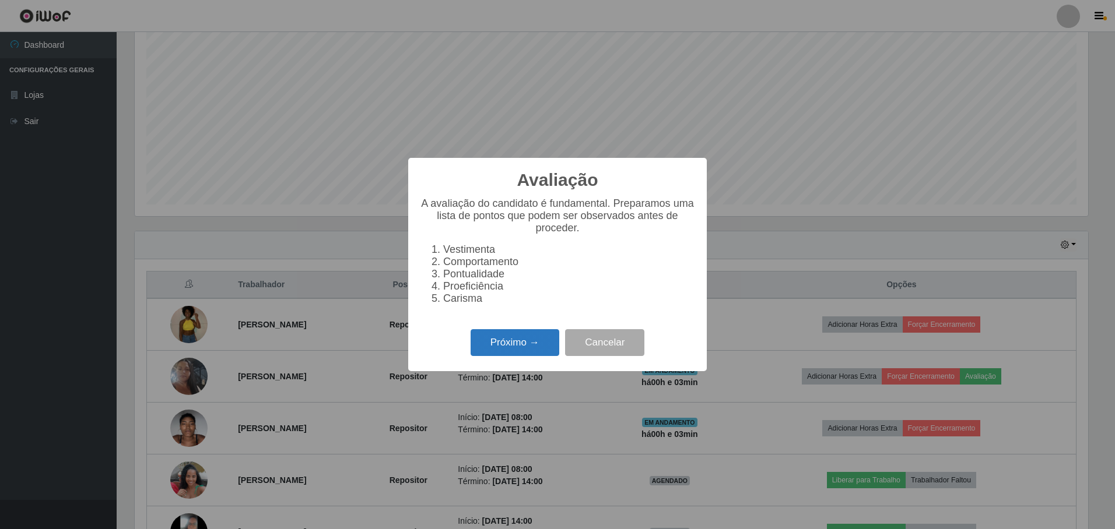
click at [532, 354] on button "Próximo →" at bounding box center [514, 342] width 89 height 27
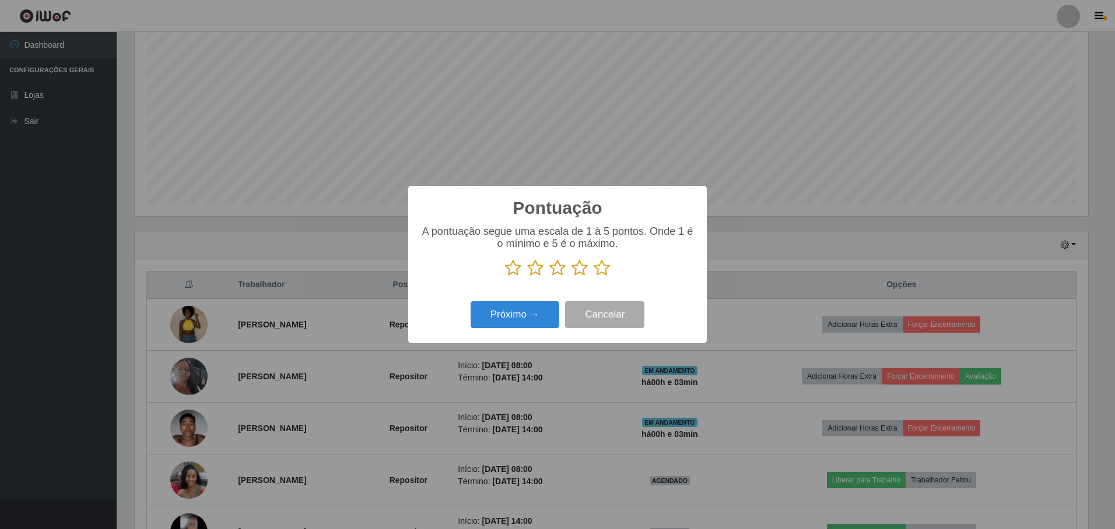
scroll to position [582710, 581999]
drag, startPoint x: 596, startPoint y: 275, endPoint x: 602, endPoint y: 274, distance: 6.4
click at [602, 274] on icon at bounding box center [601, 267] width 16 height 17
click at [593, 277] on input "radio" at bounding box center [593, 277] width 0 height 0
click at [533, 311] on button "Próximo →" at bounding box center [514, 314] width 89 height 27
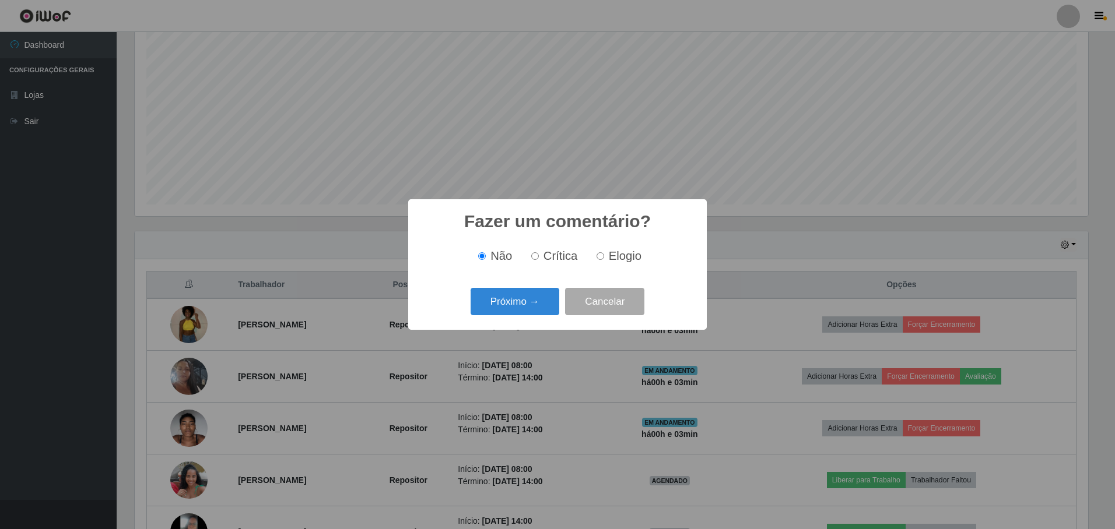
click at [605, 258] on label "Elogio" at bounding box center [617, 256] width 50 height 13
click at [604, 258] on input "Elogio" at bounding box center [600, 256] width 8 height 8
radio input "true"
click at [525, 297] on button "Próximo →" at bounding box center [514, 301] width 89 height 27
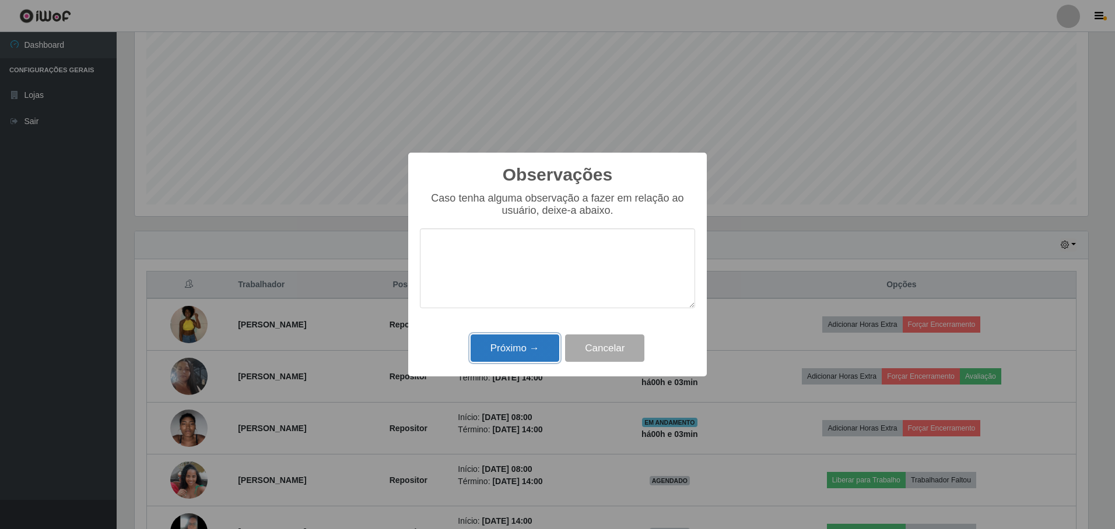
click at [513, 361] on button "Próximo →" at bounding box center [514, 348] width 89 height 27
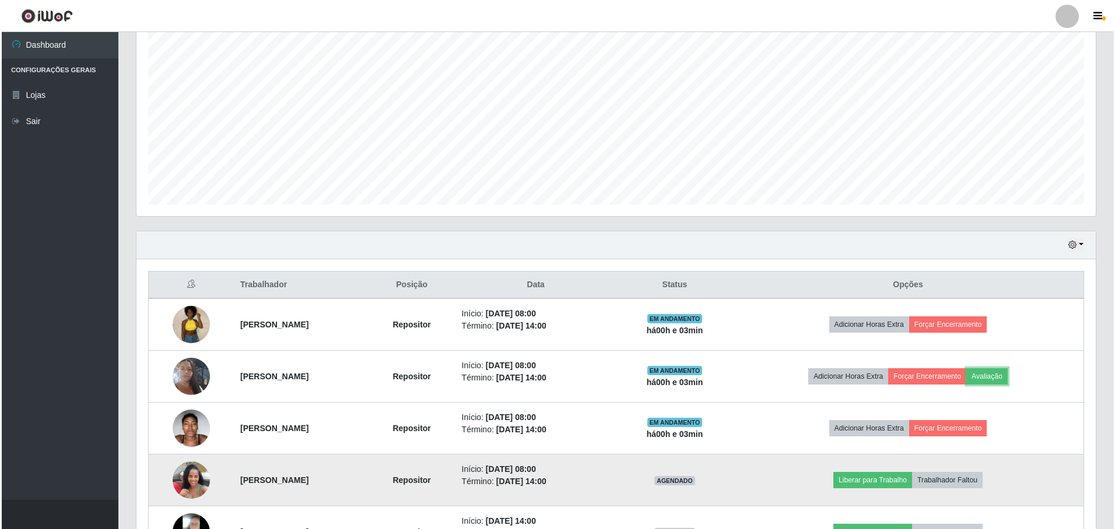
scroll to position [329, 0]
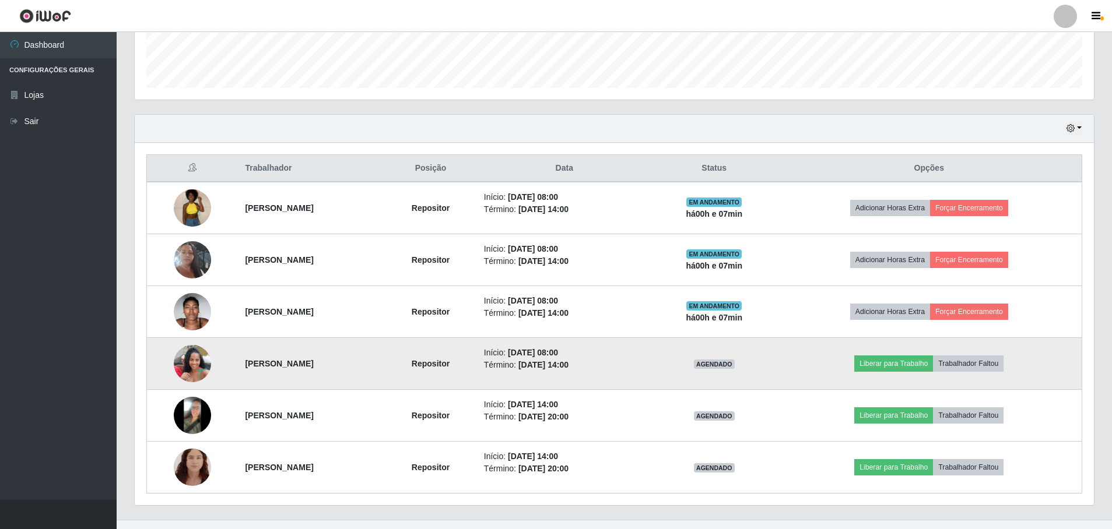
click at [901, 374] on td "Liberar para Trabalho Trabalhador Faltou" at bounding box center [928, 364] width 305 height 52
click at [904, 367] on button "Liberar para Trabalho" at bounding box center [893, 364] width 79 height 16
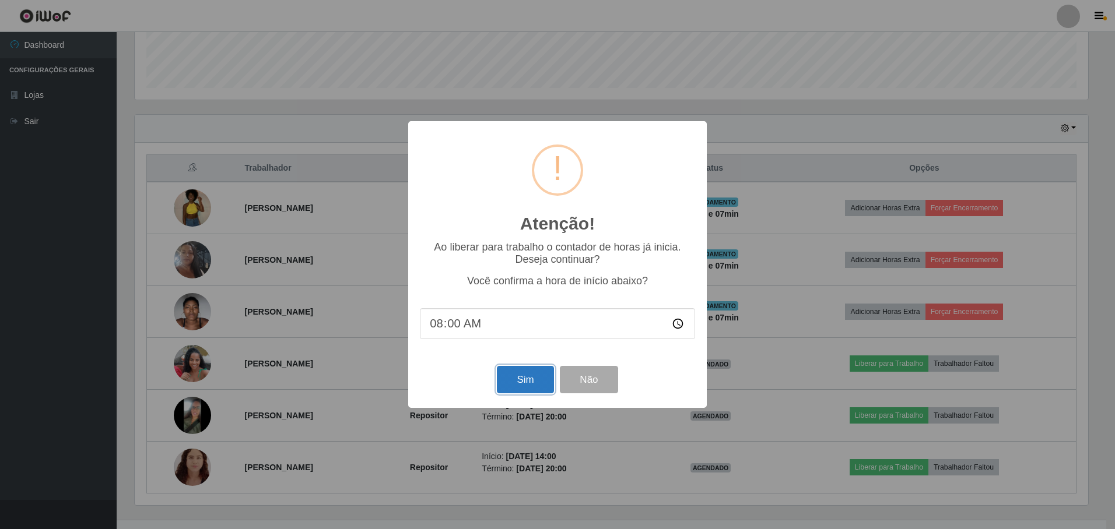
click at [512, 378] on button "Sim" at bounding box center [525, 379] width 57 height 27
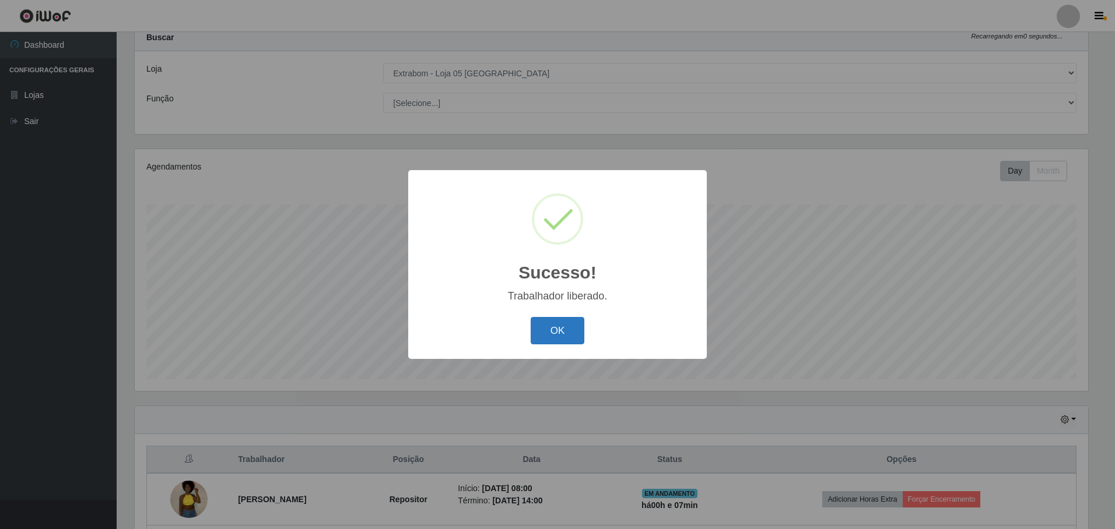
click at [541, 332] on button "OK" at bounding box center [557, 330] width 54 height 27
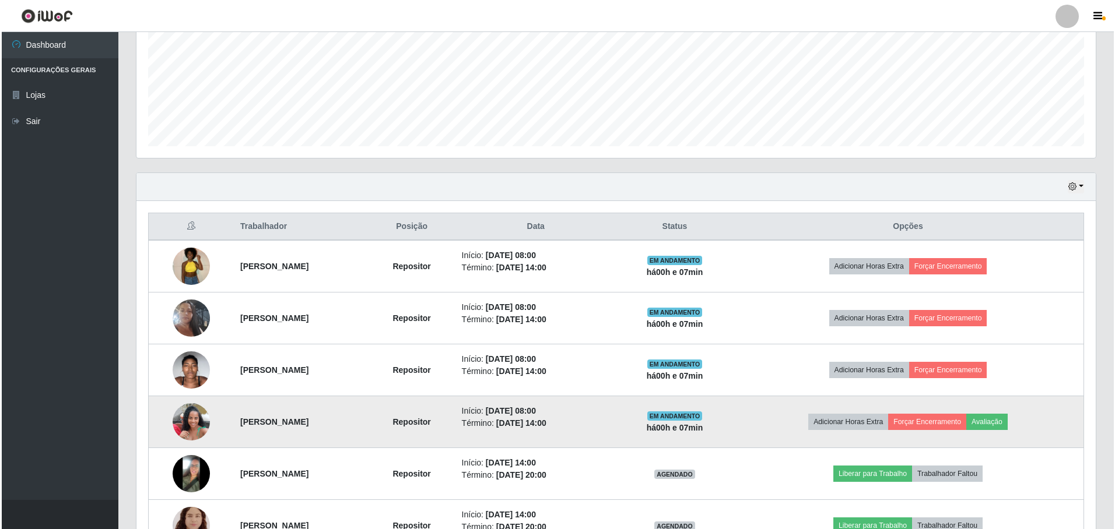
scroll to position [349, 0]
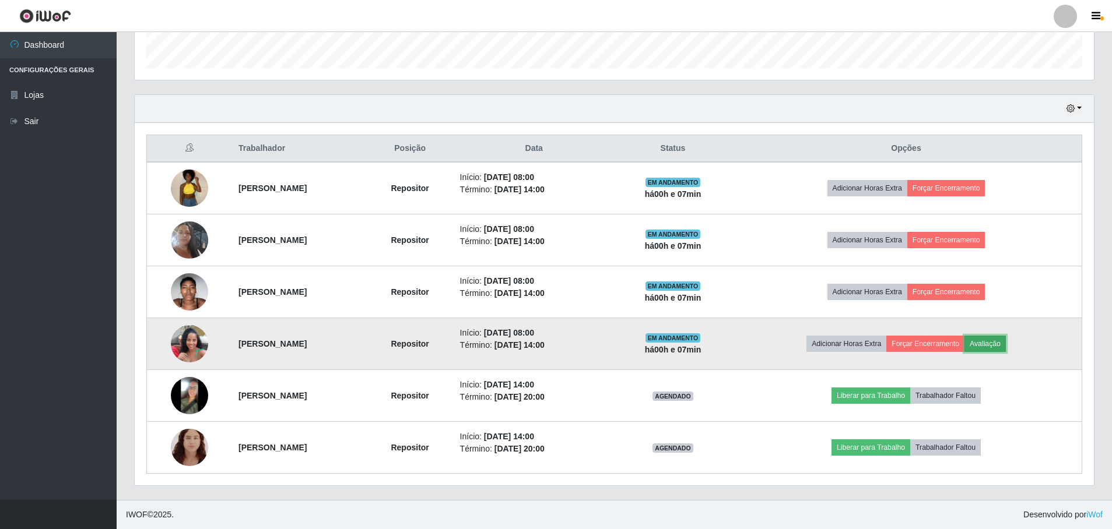
click at [1006, 341] on button "Avaliação" at bounding box center [984, 344] width 41 height 16
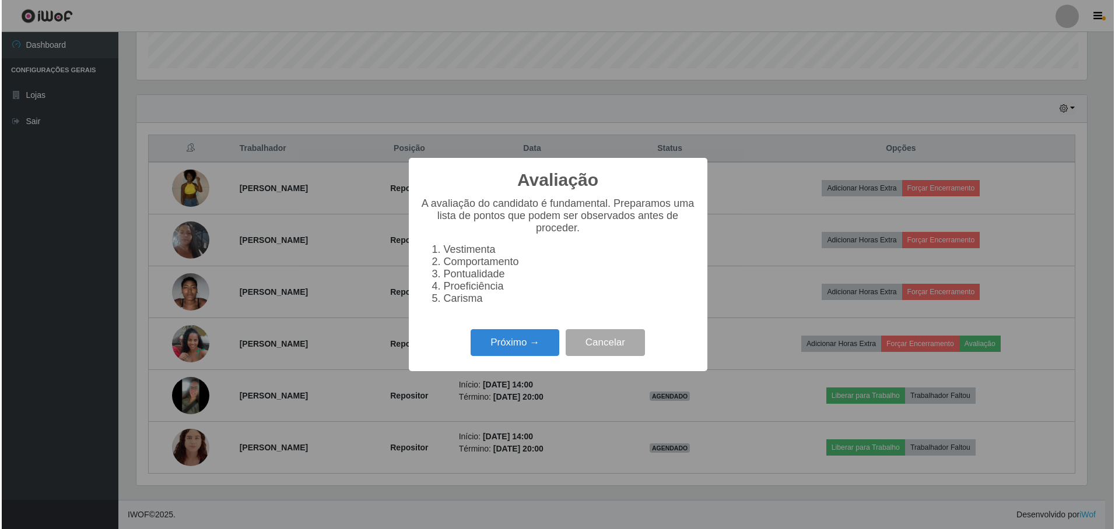
scroll to position [242, 953]
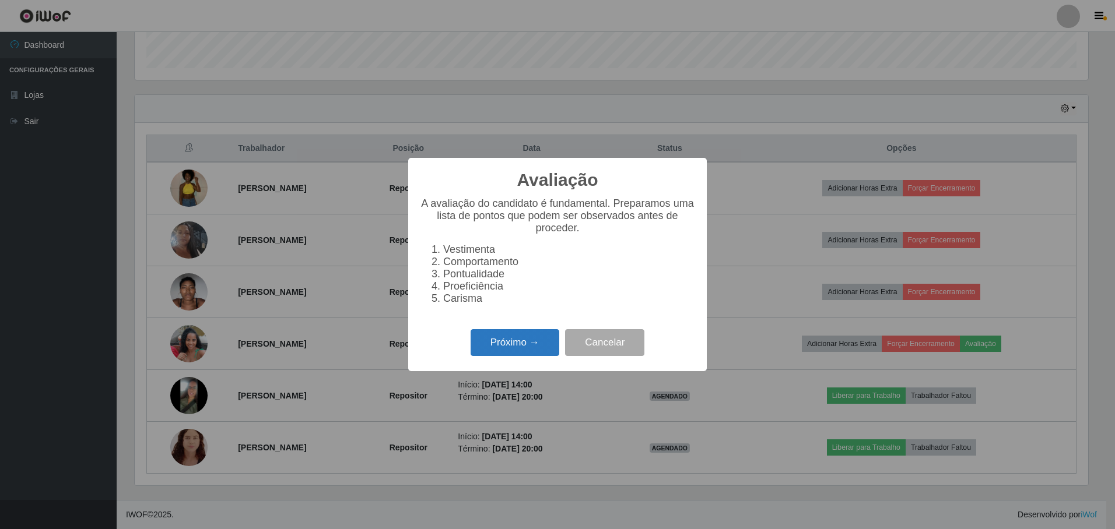
click at [540, 342] on button "Próximo →" at bounding box center [514, 342] width 89 height 27
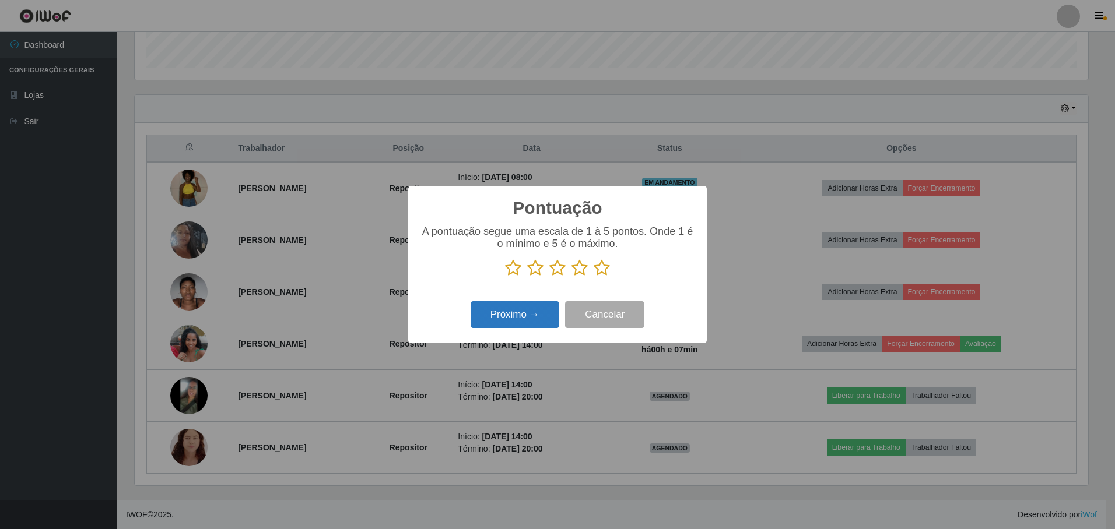
scroll to position [582710, 581999]
click at [607, 272] on icon at bounding box center [601, 267] width 16 height 17
click at [593, 277] on input "radio" at bounding box center [593, 277] width 0 height 0
click at [559, 310] on div "Próximo → Cancelar" at bounding box center [557, 314] width 275 height 33
click at [550, 311] on button "Próximo →" at bounding box center [514, 314] width 89 height 27
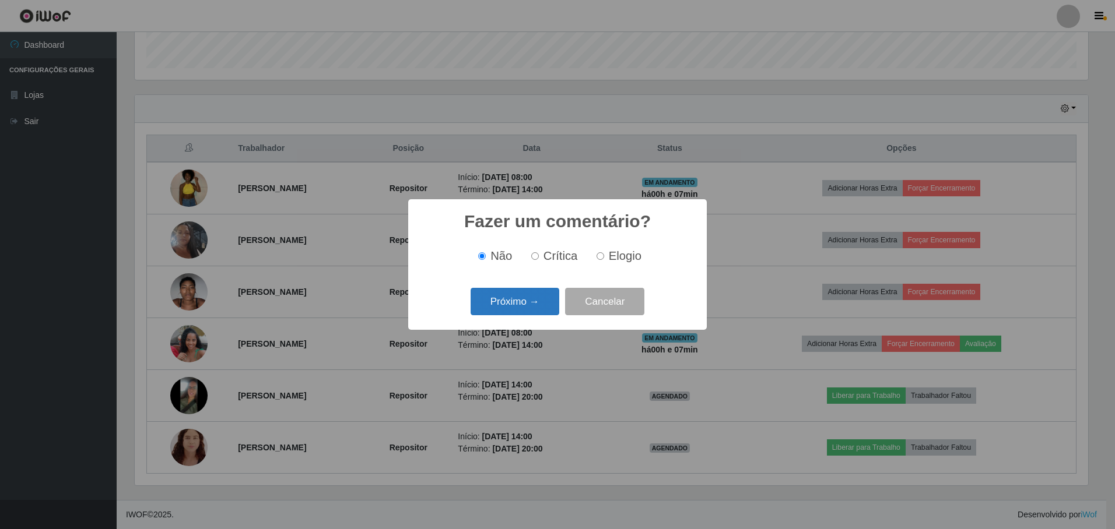
click at [512, 293] on button "Próximo →" at bounding box center [514, 301] width 89 height 27
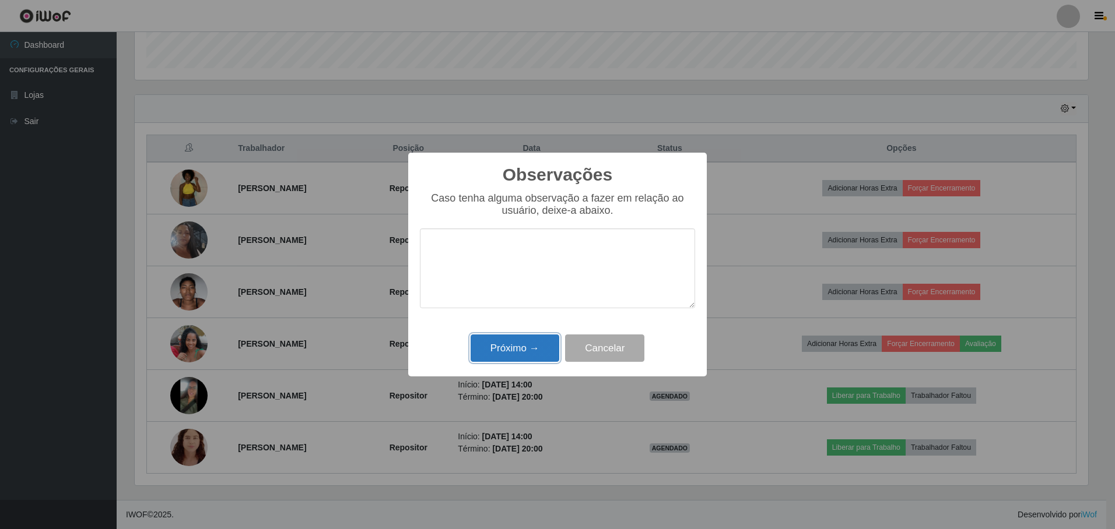
click at [514, 339] on button "Próximo →" at bounding box center [514, 348] width 89 height 27
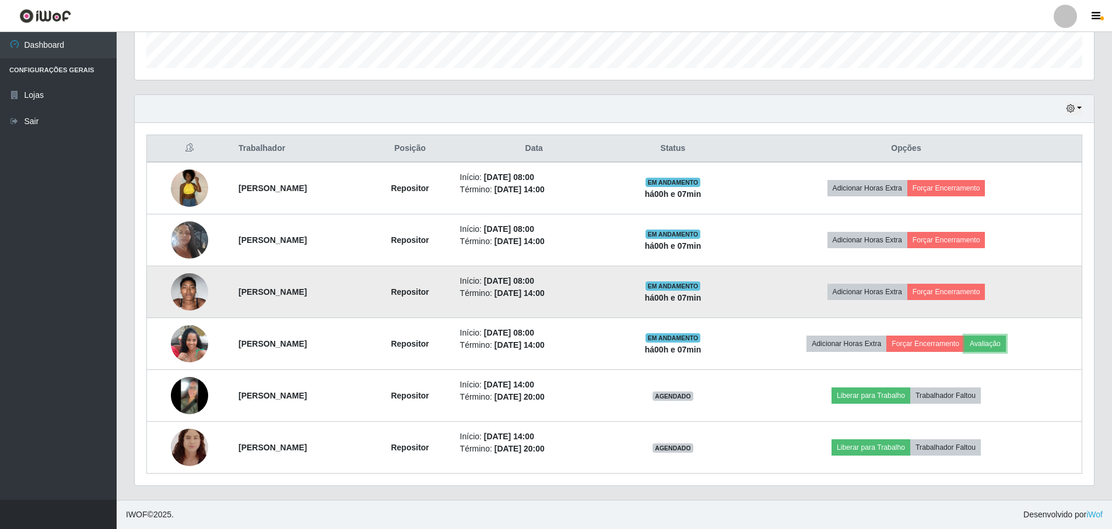
scroll to position [0, 0]
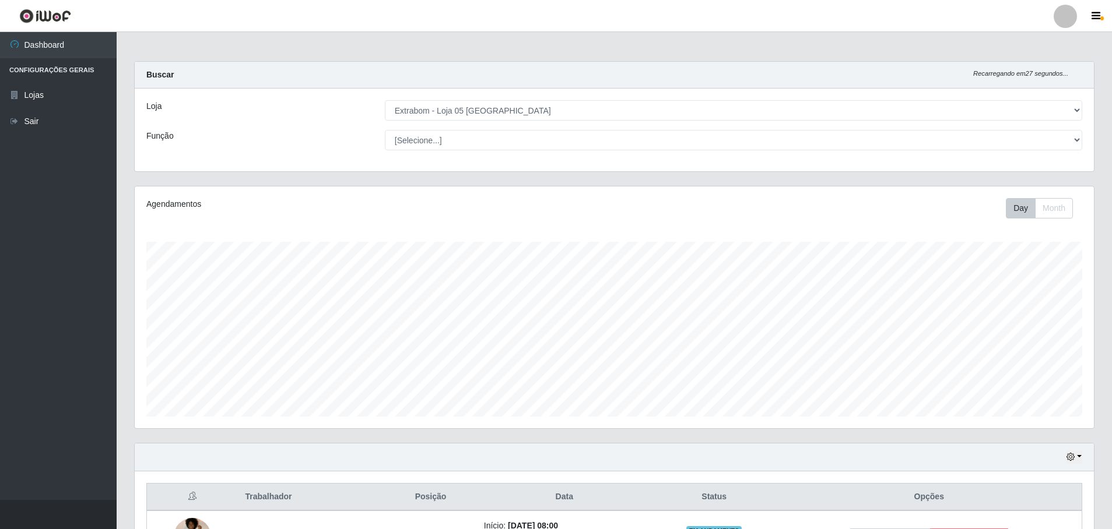
drag, startPoint x: 763, startPoint y: 162, endPoint x: 558, endPoint y: 555, distance: 443.0
drag, startPoint x: 558, startPoint y: 555, endPoint x: 312, endPoint y: 150, distance: 474.0
click at [312, 150] on div "Loja [Selecione...] Extrabom - Loja 05 Jardim Camburi Função [Selecione...] Rep…" at bounding box center [614, 130] width 959 height 83
